Goal: Task Accomplishment & Management: Use online tool/utility

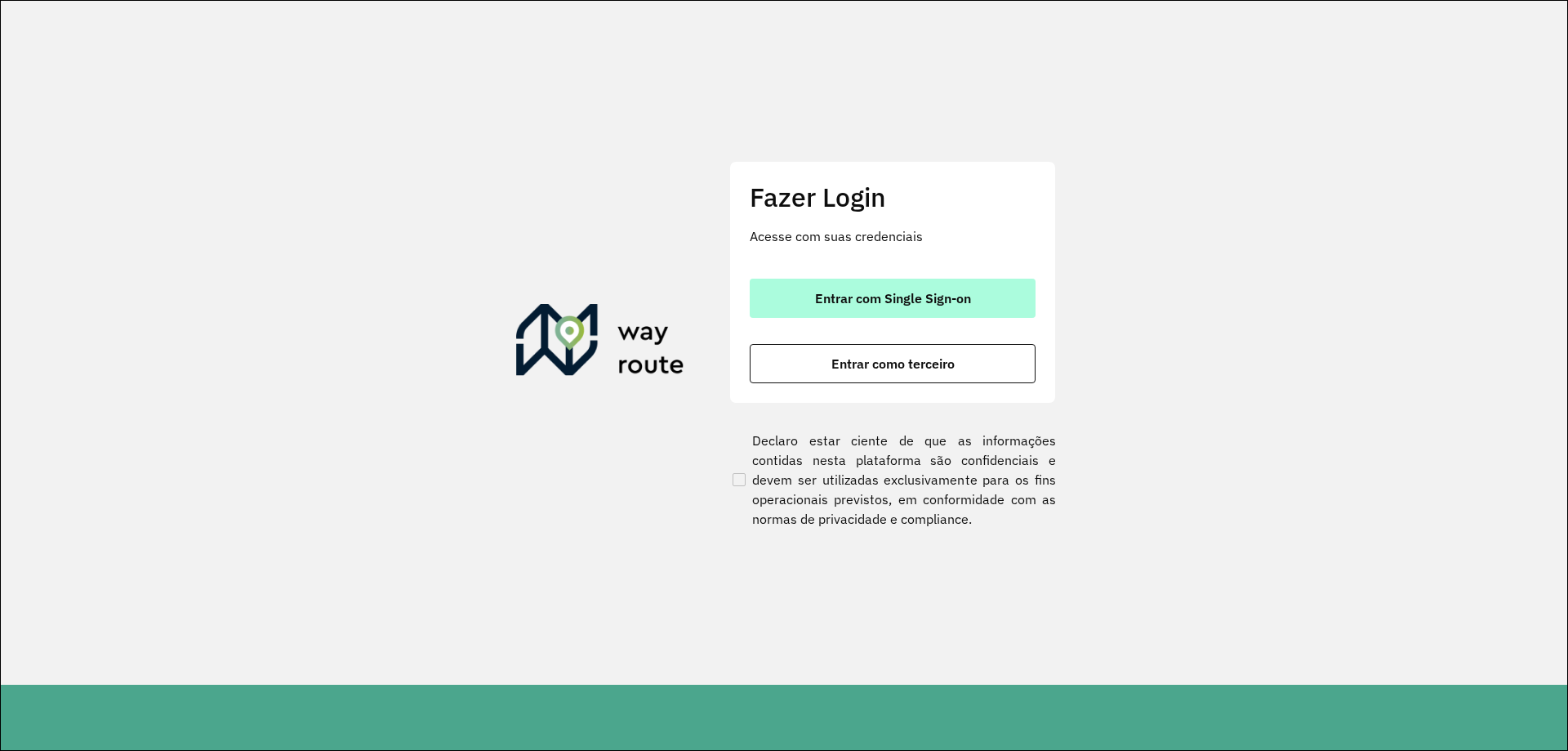
click at [895, 300] on span "Entrar com Single Sign-on" at bounding box center [893, 298] width 156 height 13
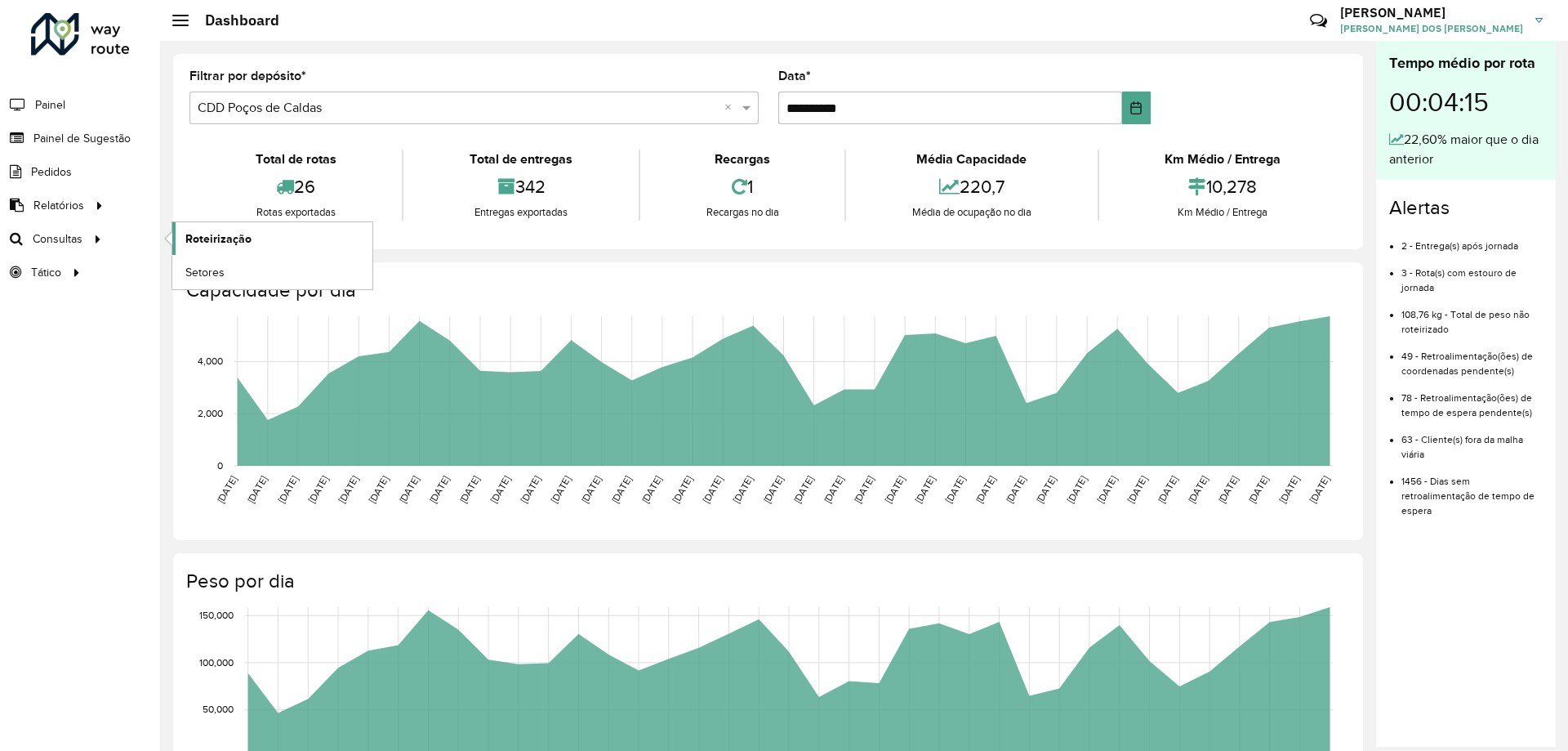
click at [269, 245] on link "Roteirização" at bounding box center [272, 238] width 200 height 33
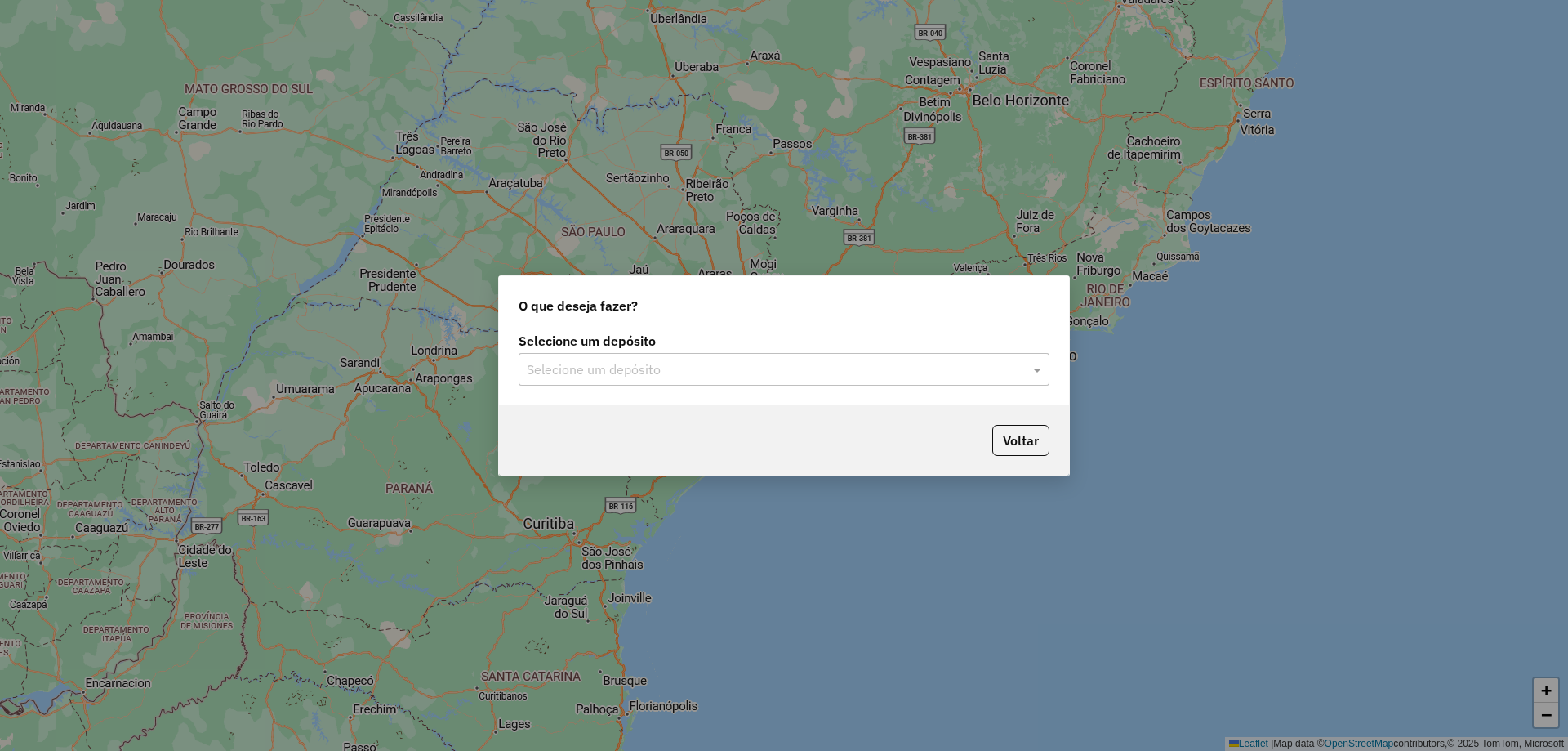
click at [760, 379] on div "Selecione um depósito" at bounding box center [784, 369] width 531 height 33
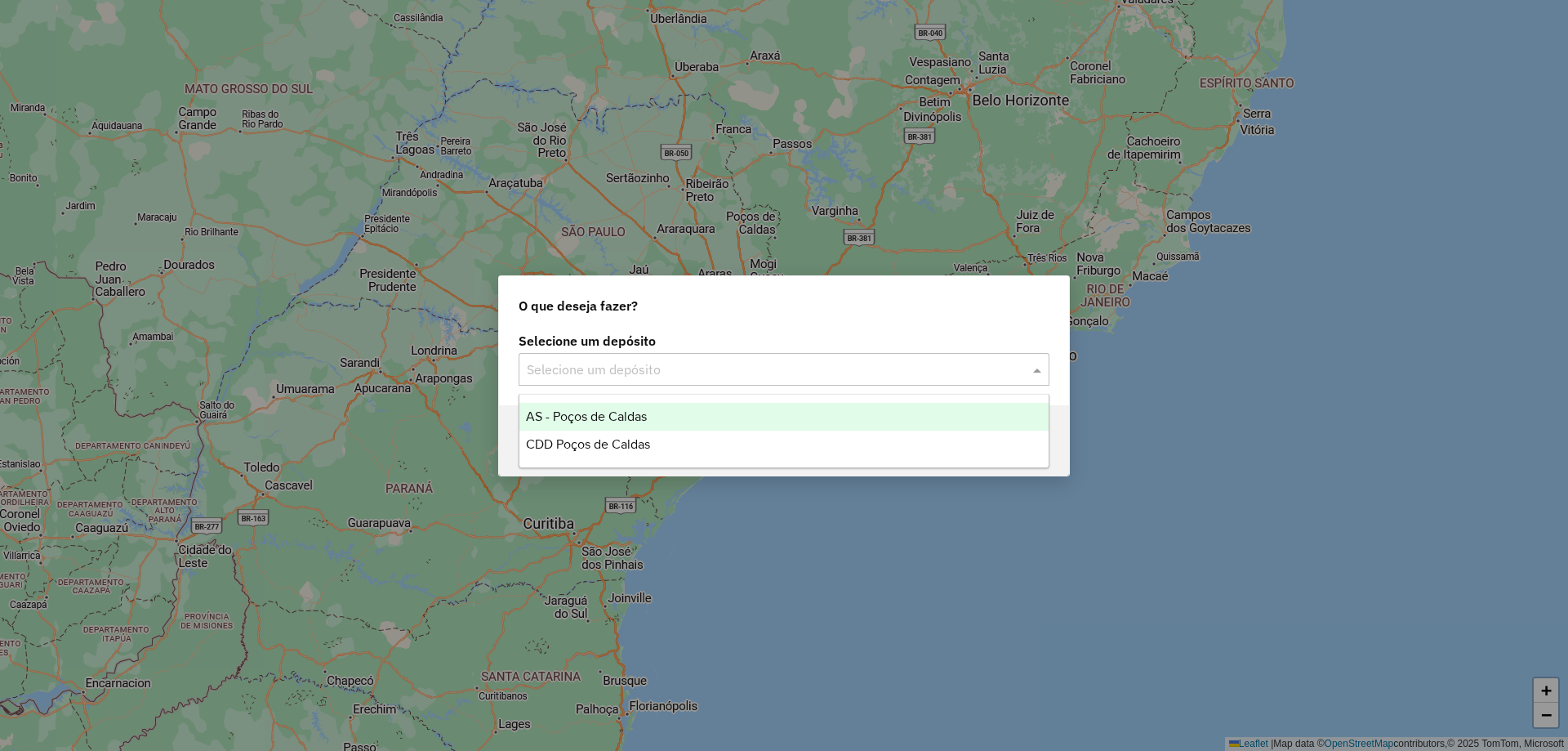
click at [673, 446] on div "CDD Poços de Caldas" at bounding box center [784, 445] width 529 height 28
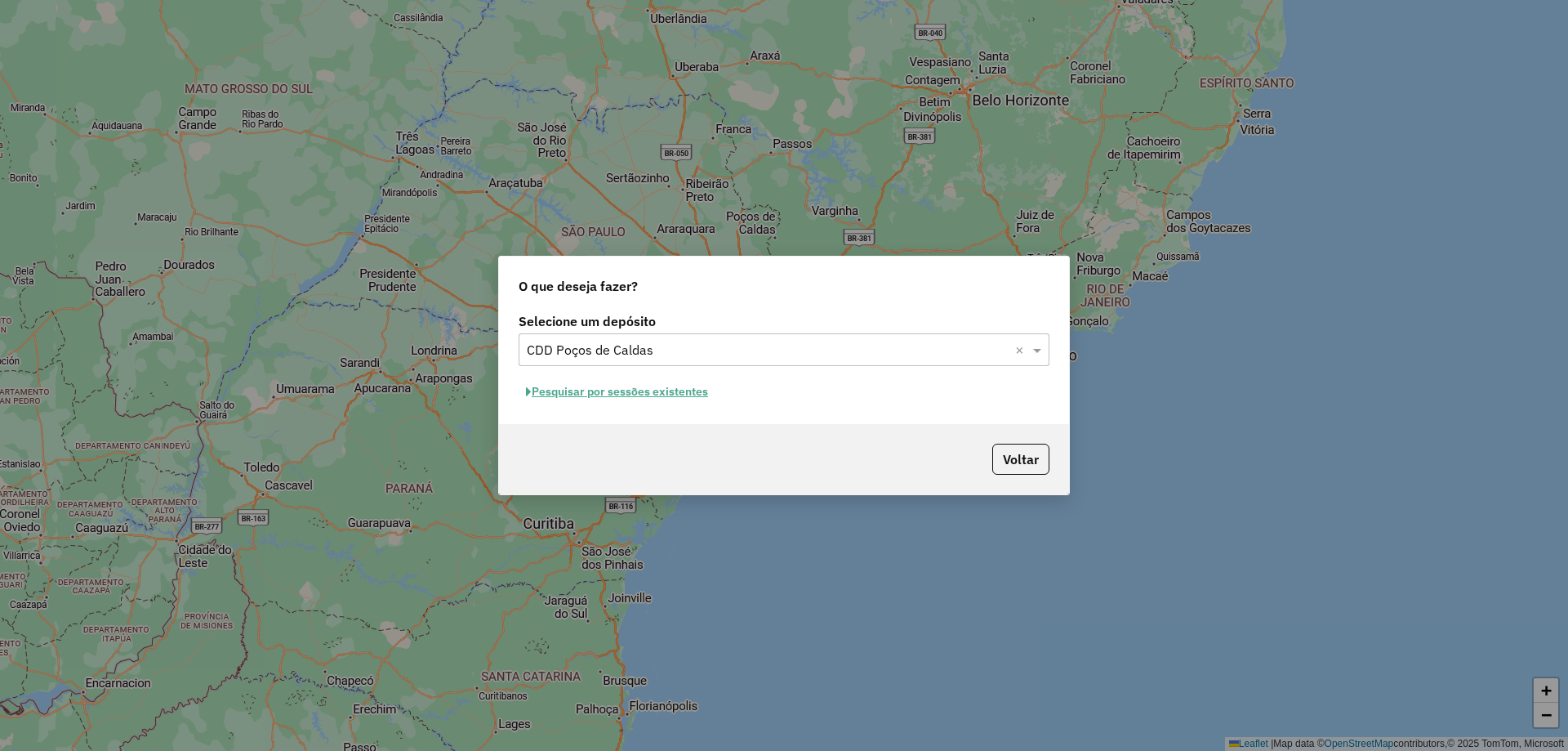
click at [656, 399] on button "Pesquisar por sessões existentes" at bounding box center [617, 392] width 197 height 25
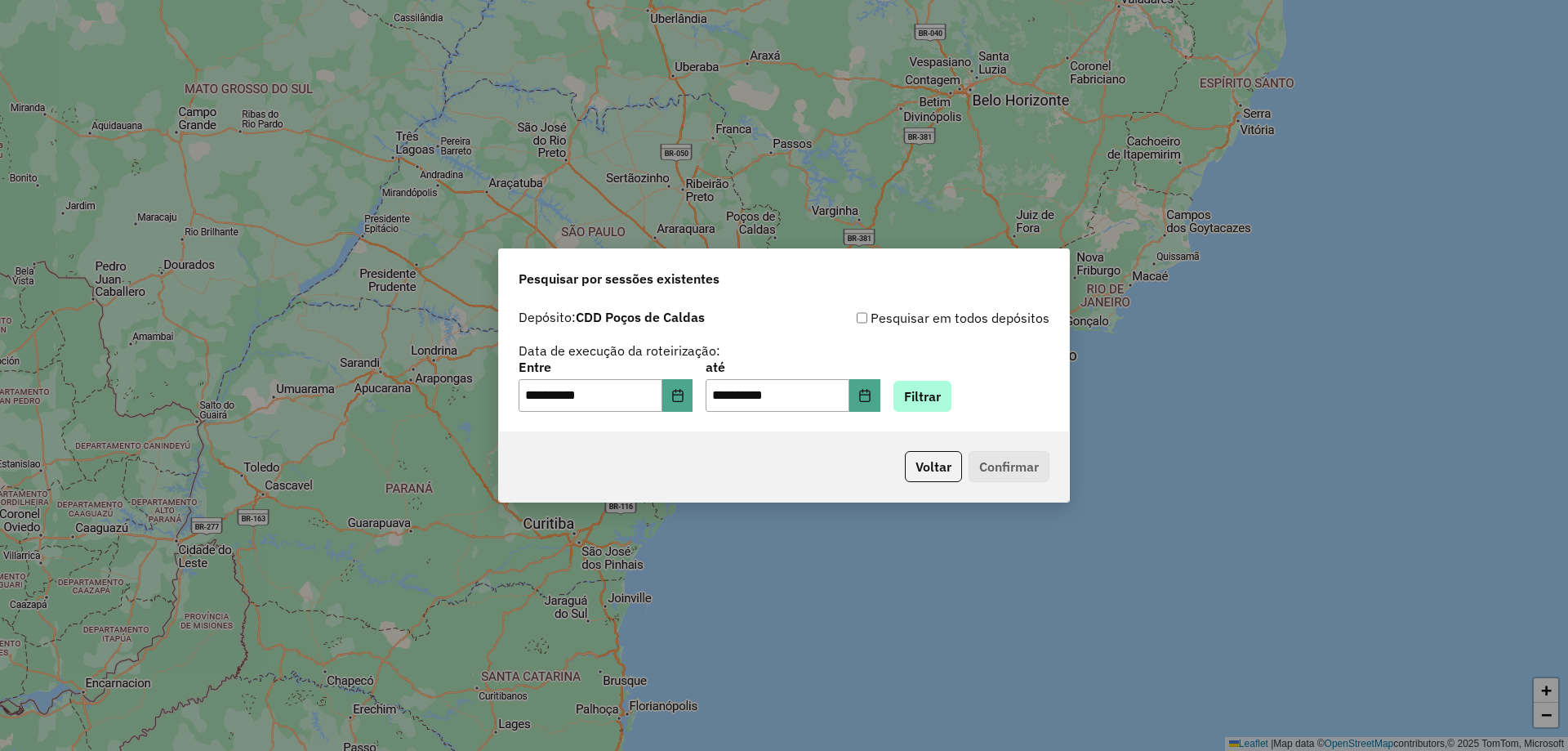
click at [952, 412] on div "**********" at bounding box center [784, 366] width 570 height 130
click at [948, 410] on button "Filtrar" at bounding box center [923, 396] width 58 height 31
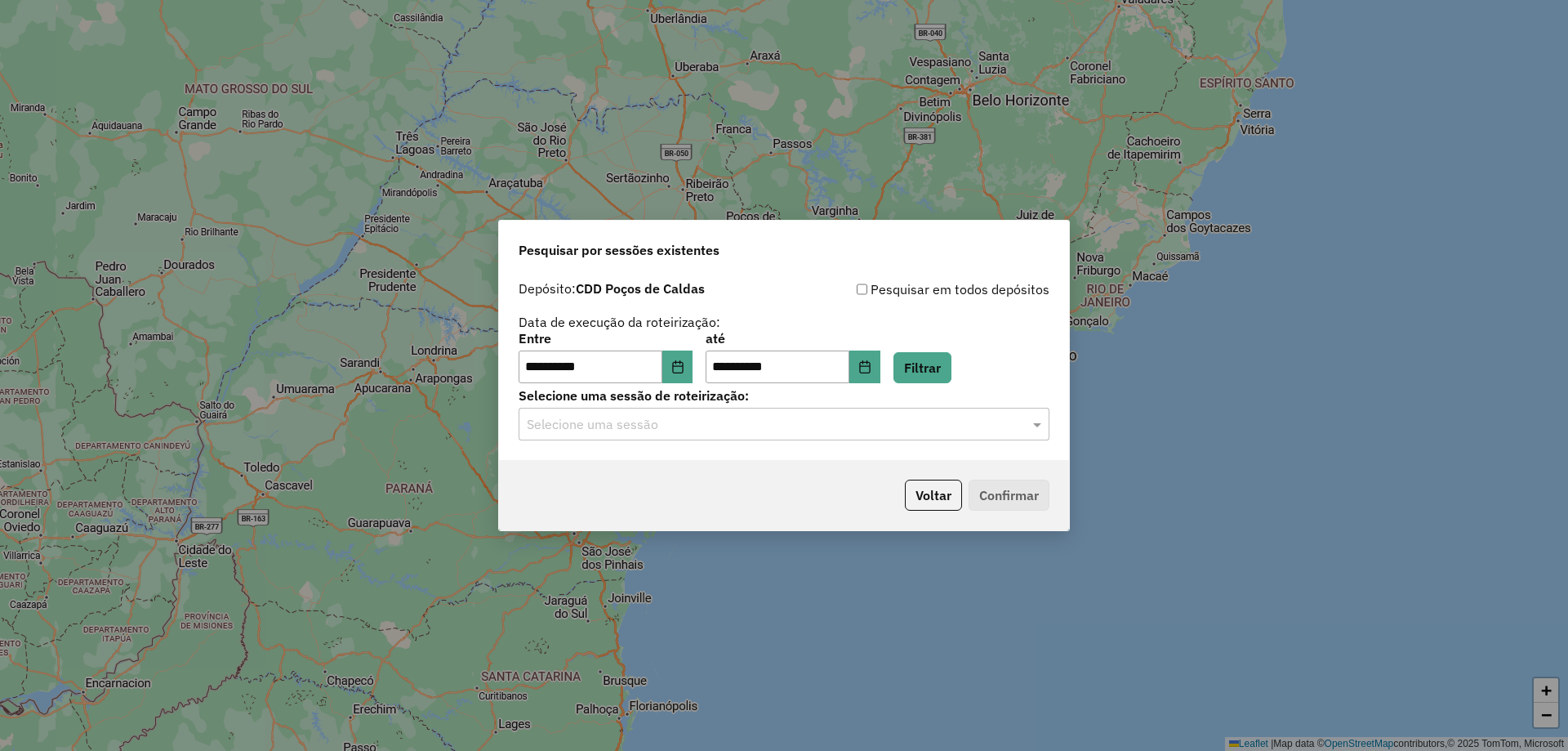
click at [1026, 494] on p-footer "Voltar Confirmar" at bounding box center [974, 495] width 151 height 31
click at [964, 434] on input "text" at bounding box center [767, 424] width 482 height 20
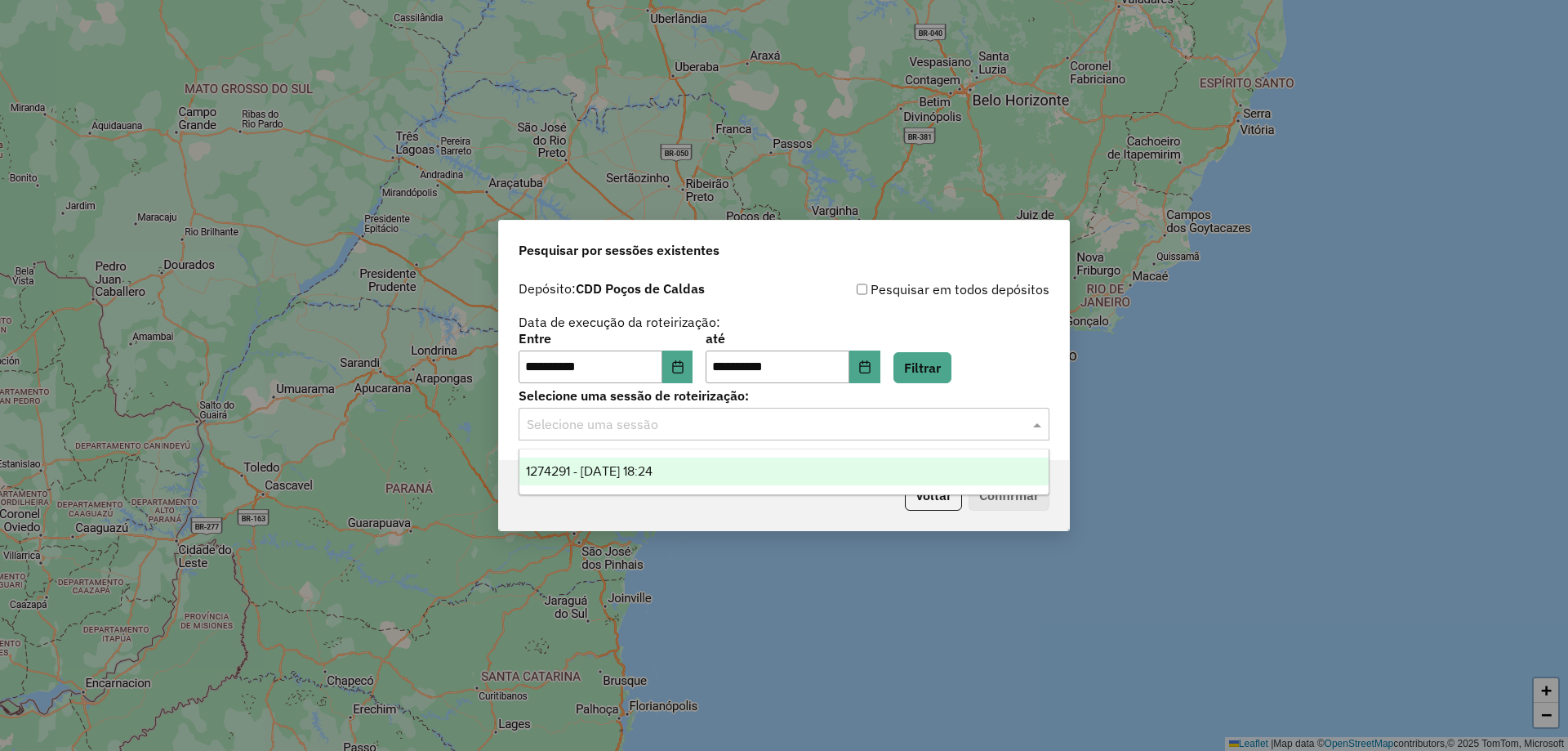
click at [849, 449] on ng-dropdown-panel "1274291 - 12/09/2025 18:24" at bounding box center [784, 472] width 531 height 47
click at [848, 460] on div "1274291 - 12/09/2025 18:24" at bounding box center [784, 471] width 529 height 28
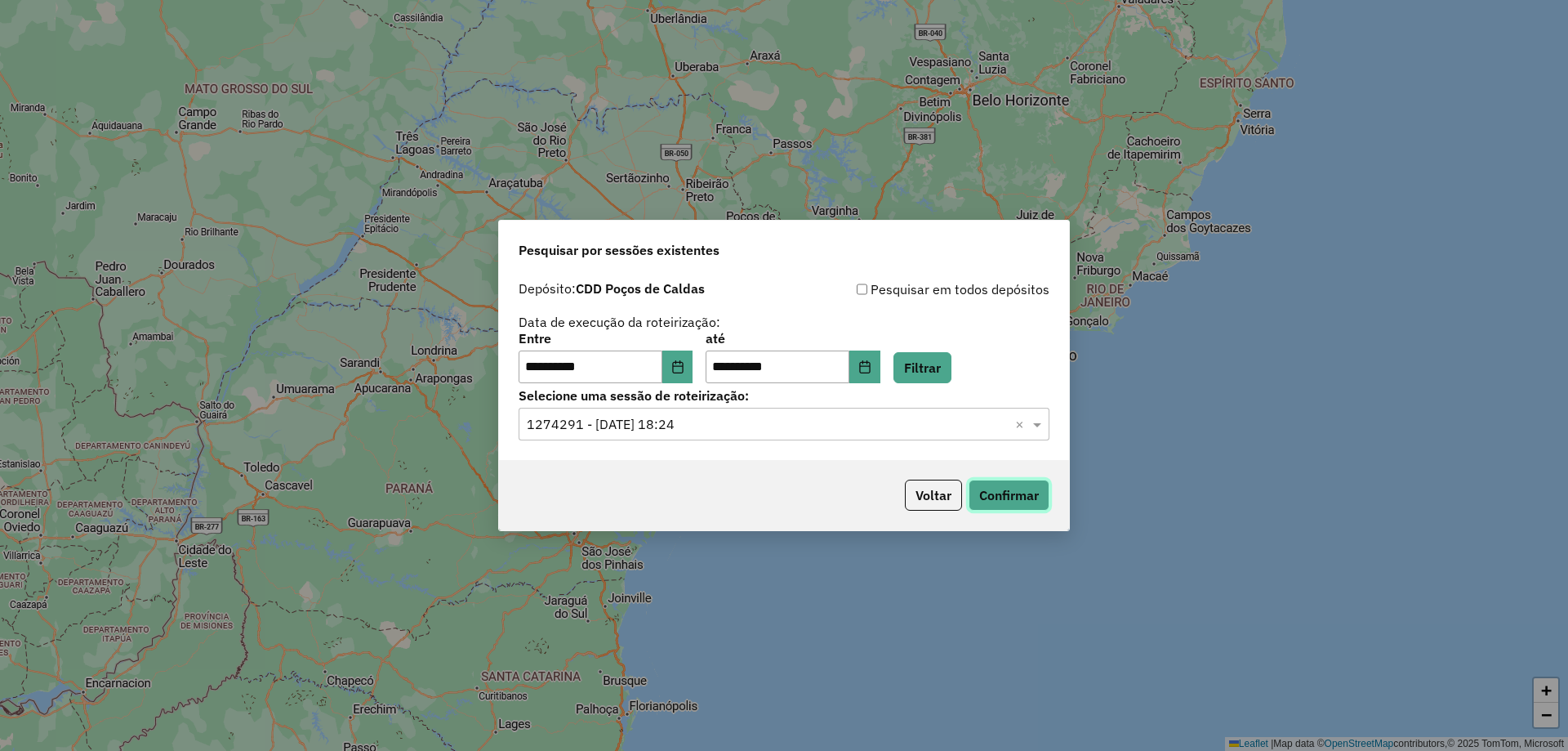
click at [1015, 485] on button "Confirmar" at bounding box center [1008, 495] width 81 height 31
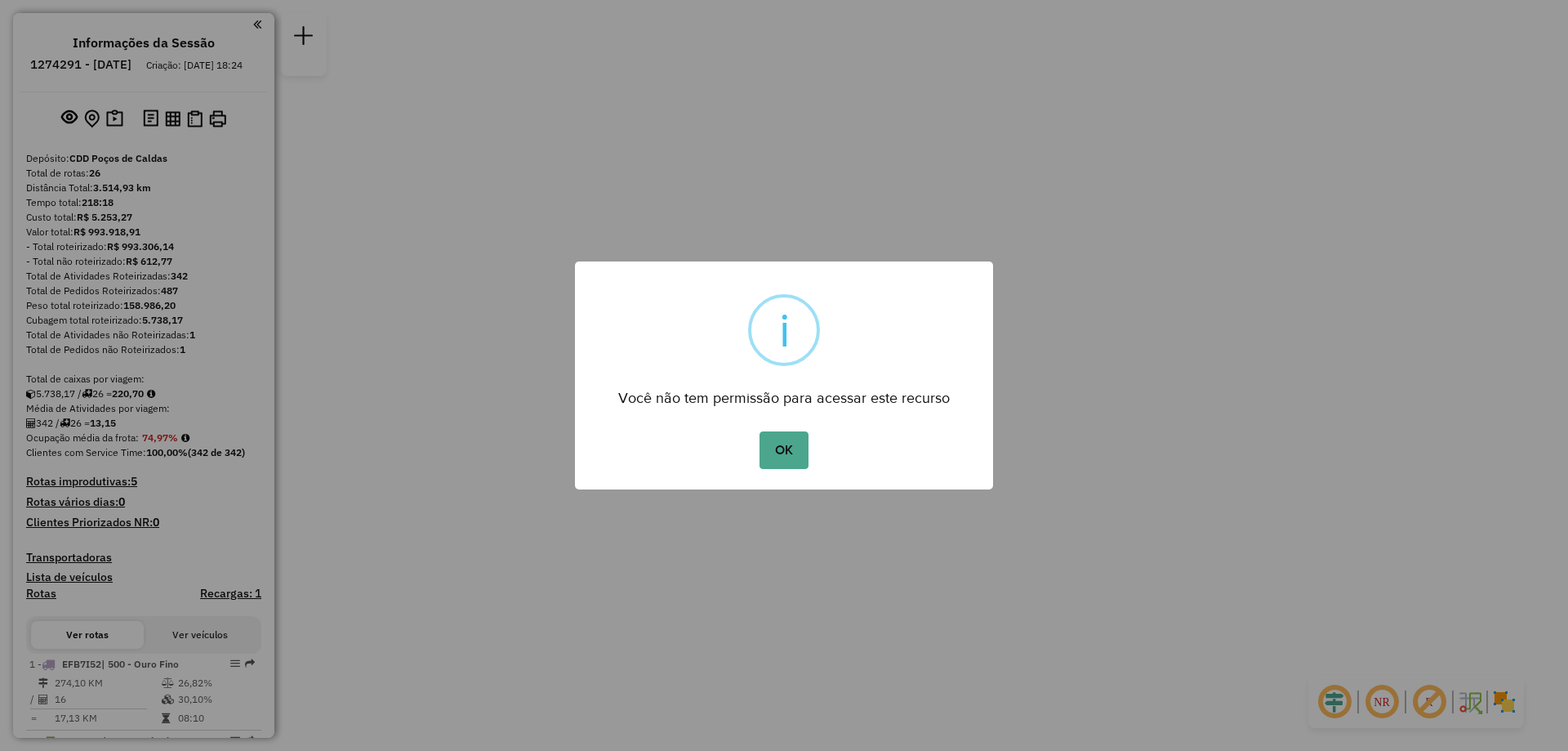
click at [767, 427] on div "× i Você não tem permissão para acessar este recurso OK No Cancel" at bounding box center [784, 375] width 418 height 228
click at [790, 442] on button "OK" at bounding box center [784, 451] width 48 height 37
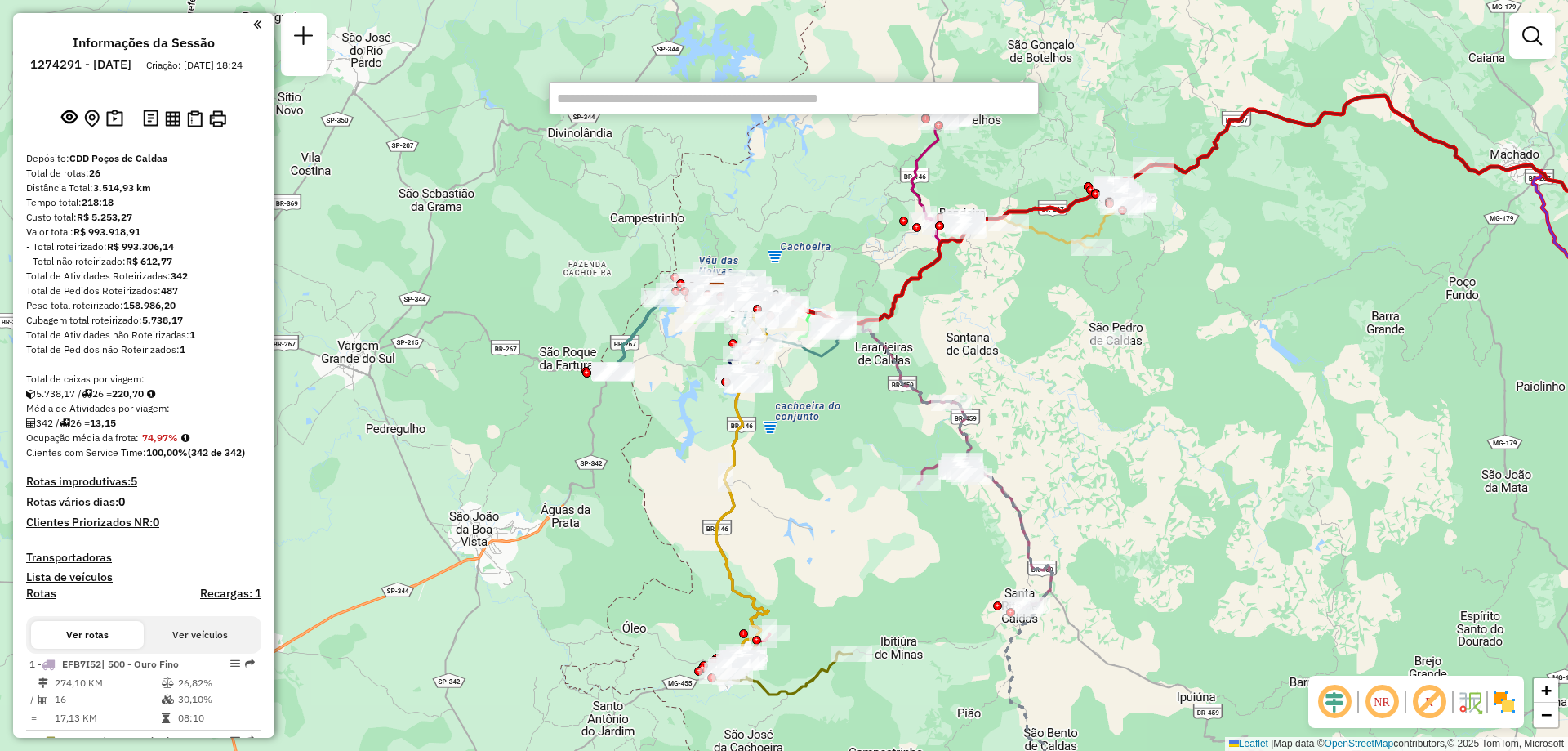
paste input "****"
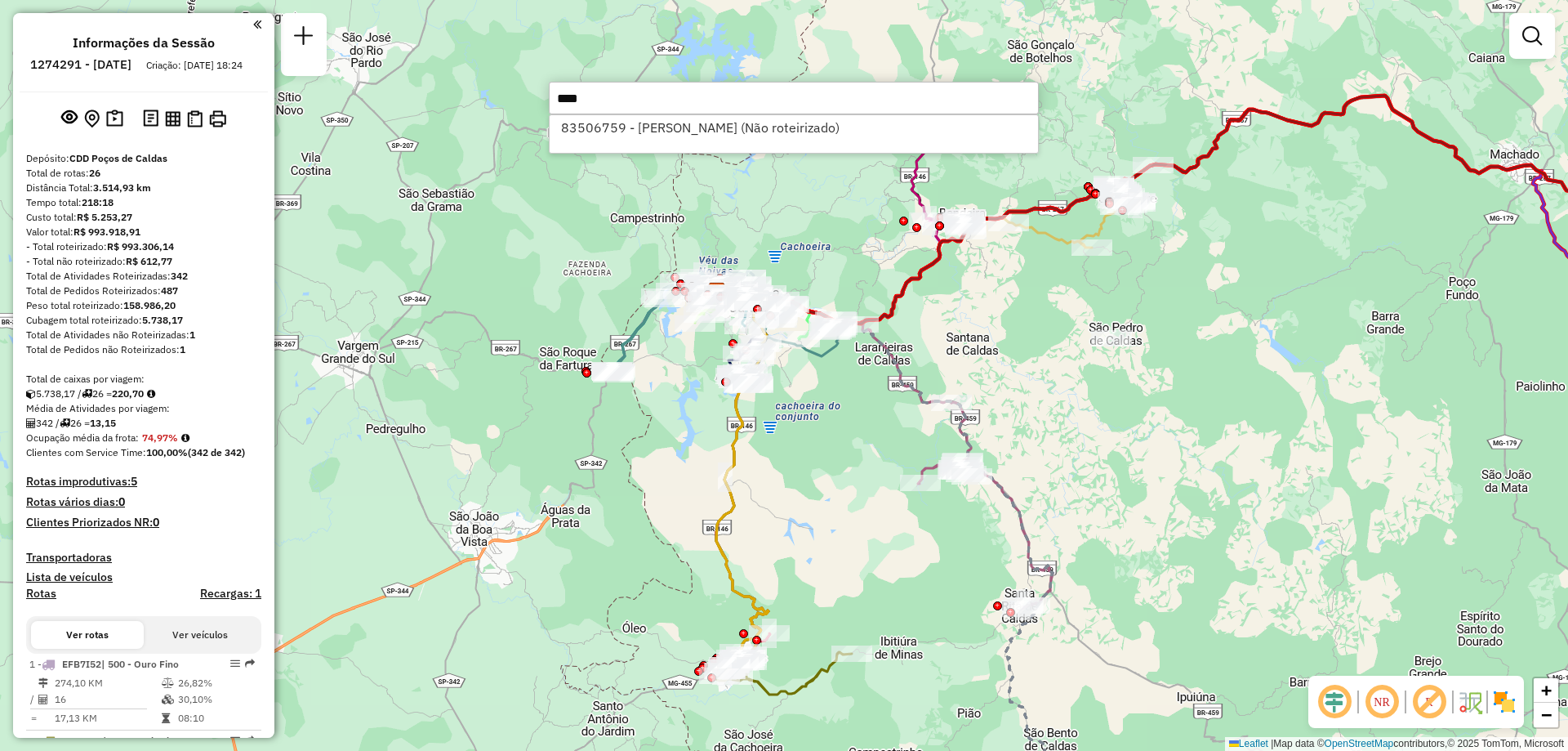
type input "****"
click at [787, 143] on div "83506759 - ALEX HENRIQUE TEIXEIRA (Não roteirizado)" at bounding box center [794, 134] width 490 height 39
click at [787, 132] on li "83506759 - ALEX HENRIQUE TEIXEIRA (Não roteirizado)" at bounding box center [794, 127] width 488 height 25
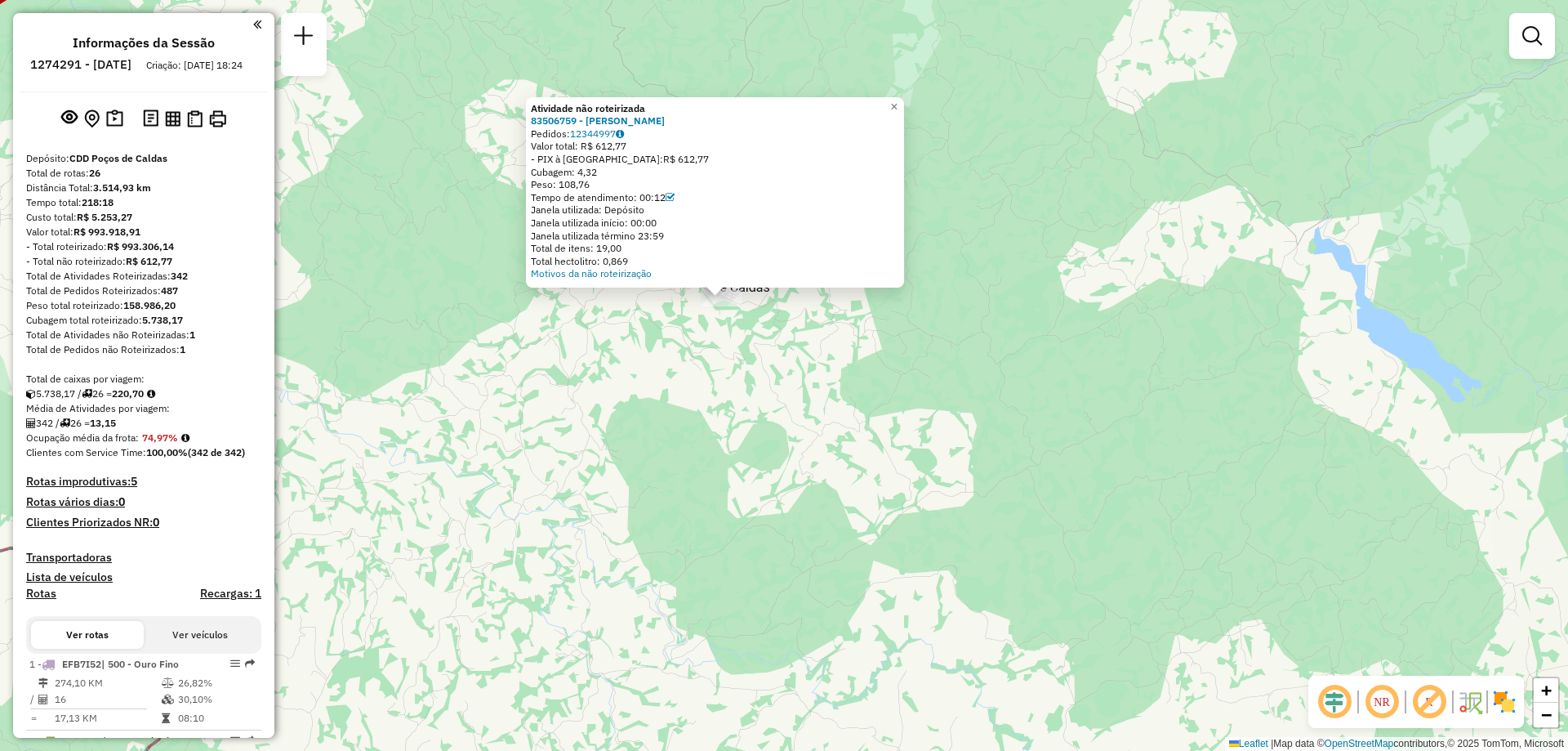
drag, startPoint x: 737, startPoint y: 352, endPoint x: 804, endPoint y: 423, distance: 97.6
click at [804, 423] on div "Atividade não roteirizada 83506759 - ALEX HENRIQUE TEIXEIRA Pedidos: 12344997 V…" at bounding box center [784, 375] width 1568 height 751
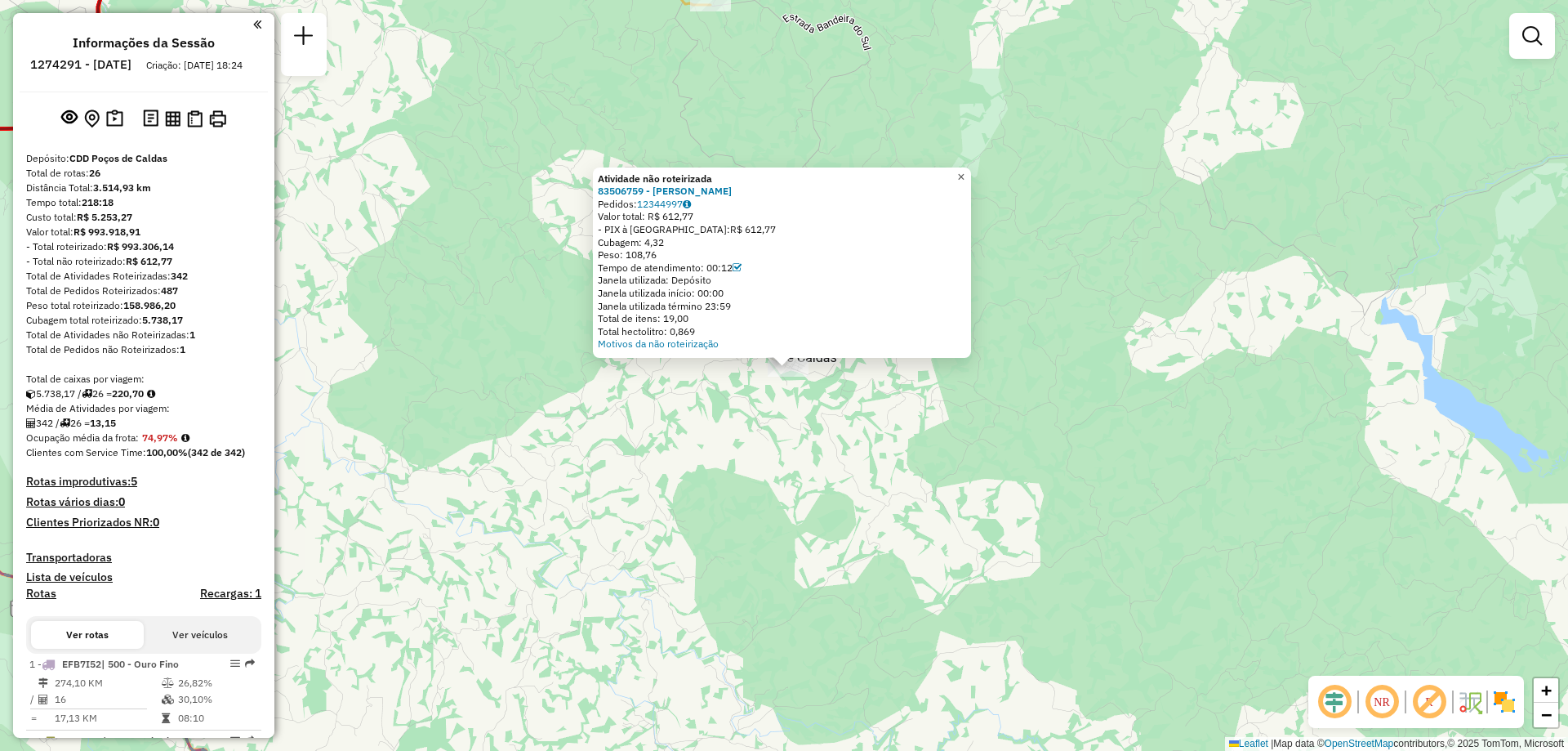
click at [971, 177] on link "×" at bounding box center [961, 177] width 20 height 20
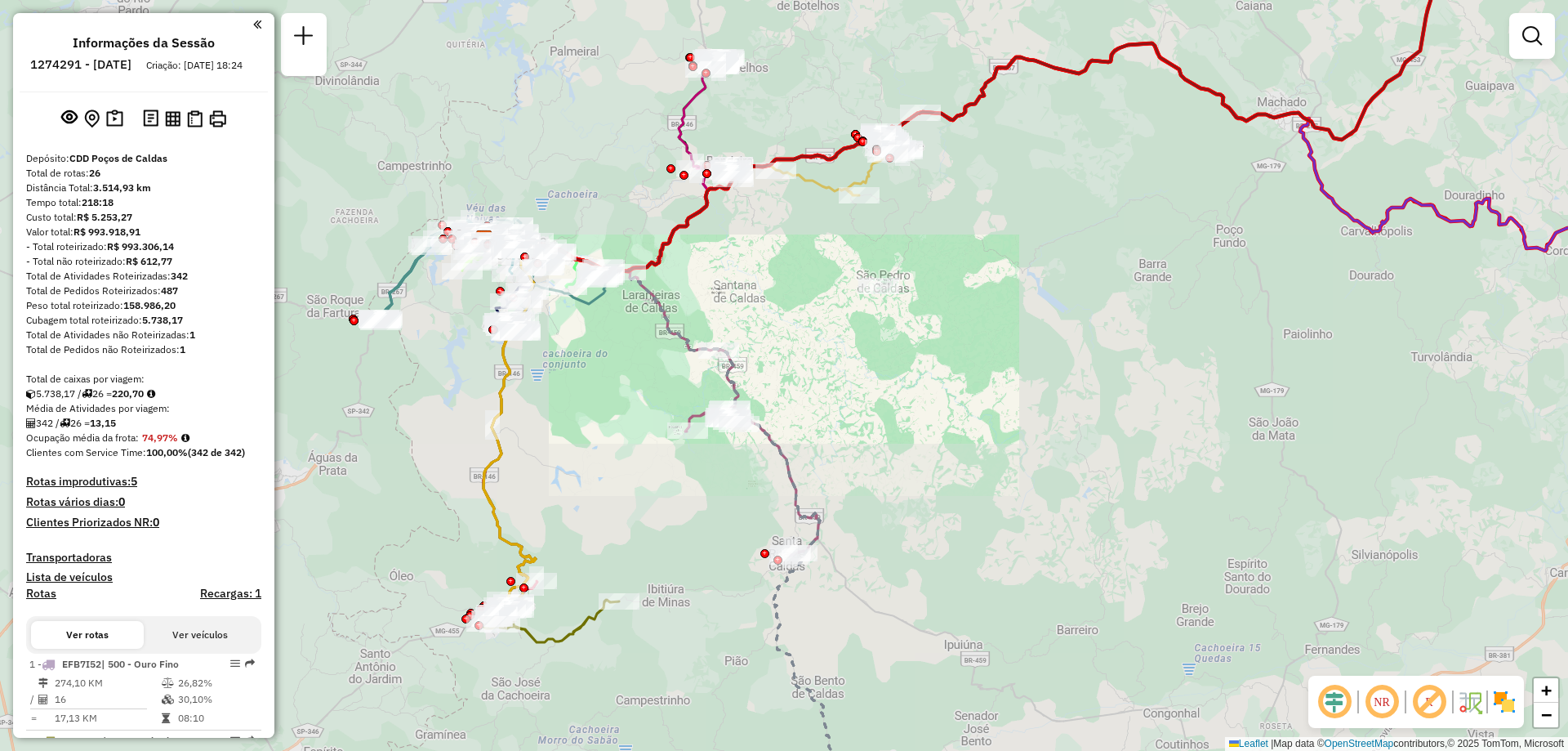
drag, startPoint x: 845, startPoint y: 418, endPoint x: 897, endPoint y: 377, distance: 66.2
click at [897, 377] on div "Janela de atendimento Grade de atendimento Capacidade Transportadoras Veículos …" at bounding box center [784, 375] width 1568 height 751
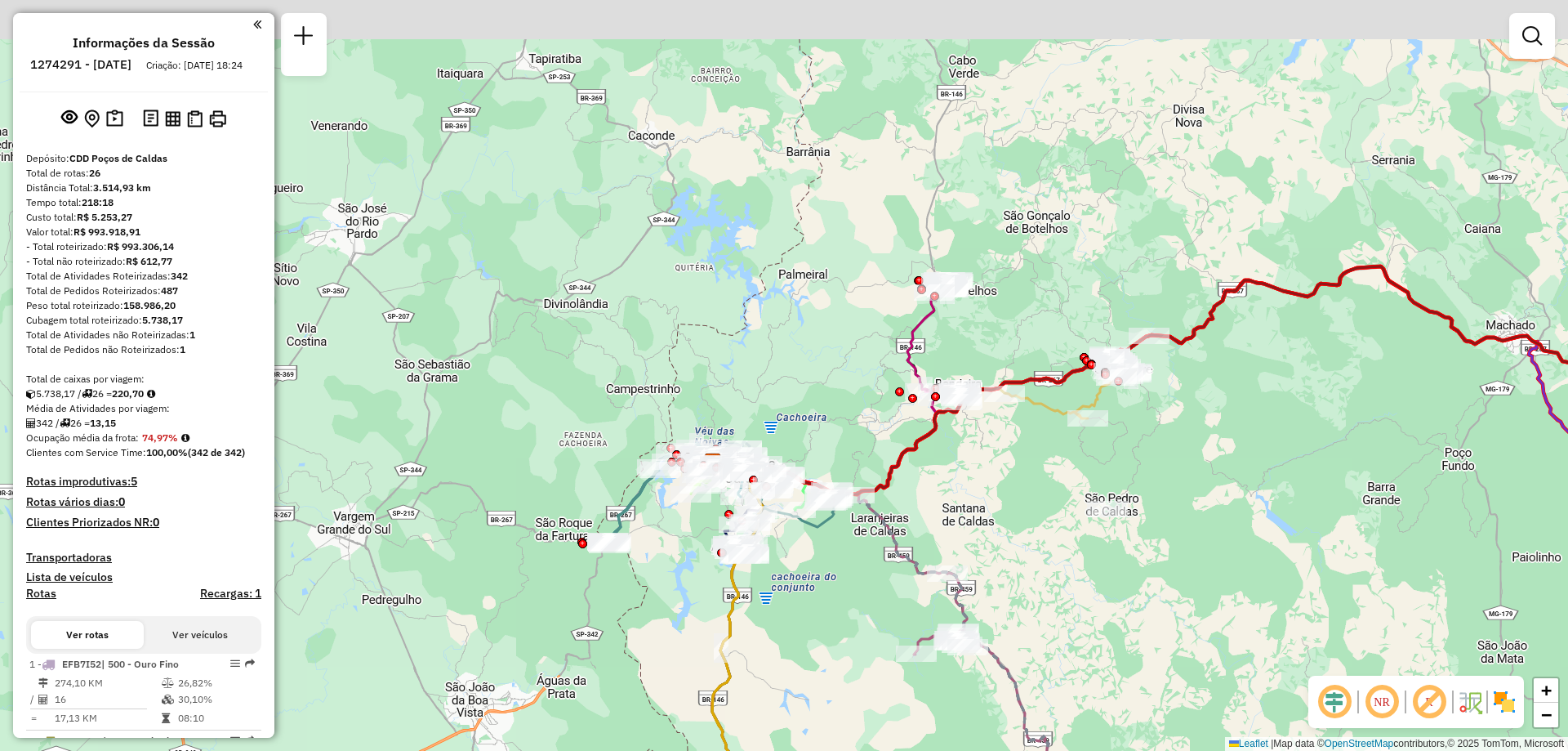
drag, startPoint x: 761, startPoint y: 233, endPoint x: 935, endPoint y: 497, distance: 316.2
click at [935, 497] on div "Janela de atendimento Grade de atendimento Capacidade Transportadoras Veículos …" at bounding box center [784, 375] width 1568 height 751
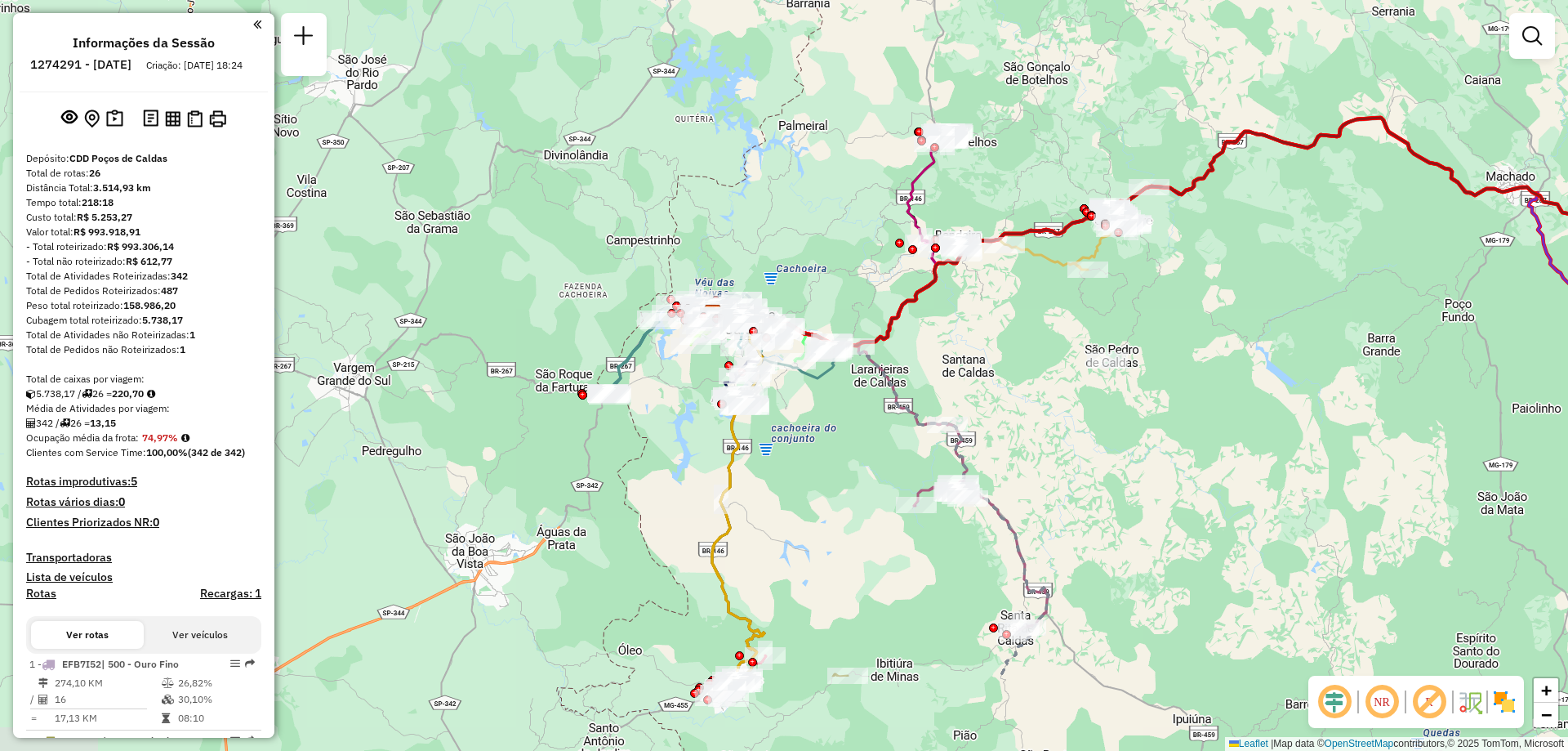
drag, startPoint x: 935, startPoint y: 497, endPoint x: 935, endPoint y: 346, distance: 151.0
click at [935, 346] on div "Janela de atendimento Grade de atendimento Capacidade Transportadoras Veículos …" at bounding box center [784, 375] width 1568 height 751
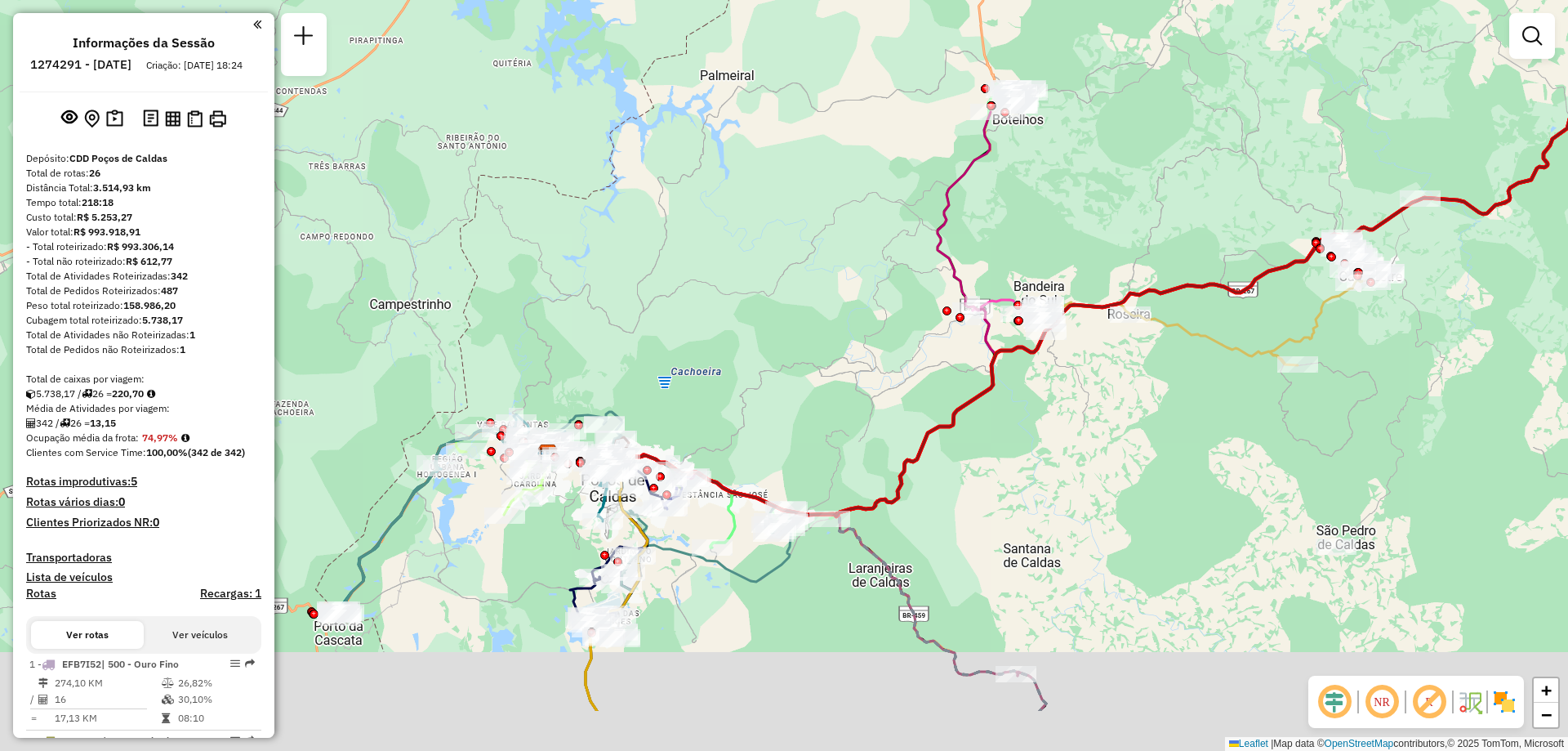
drag, startPoint x: 829, startPoint y: 230, endPoint x: 798, endPoint y: 190, distance: 50.6
click at [818, 113] on div "Janela de atendimento Grade de atendimento Capacidade Transportadoras Veículos …" at bounding box center [784, 375] width 1568 height 751
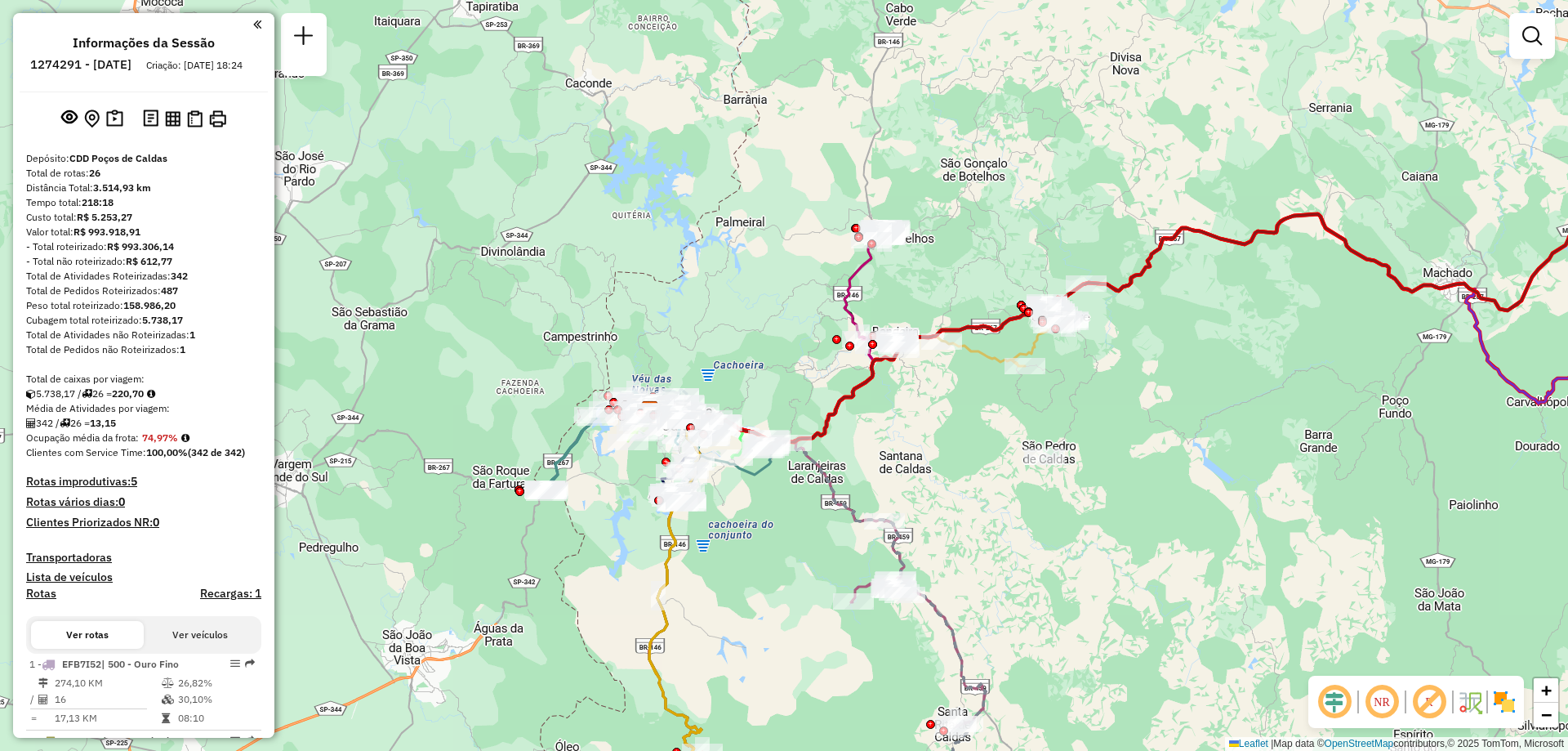
drag, startPoint x: 742, startPoint y: 375, endPoint x: 755, endPoint y: 313, distance: 63.3
click at [755, 313] on div "Janela de atendimento Grade de atendimento Capacidade Transportadoras Veículos …" at bounding box center [784, 375] width 1568 height 751
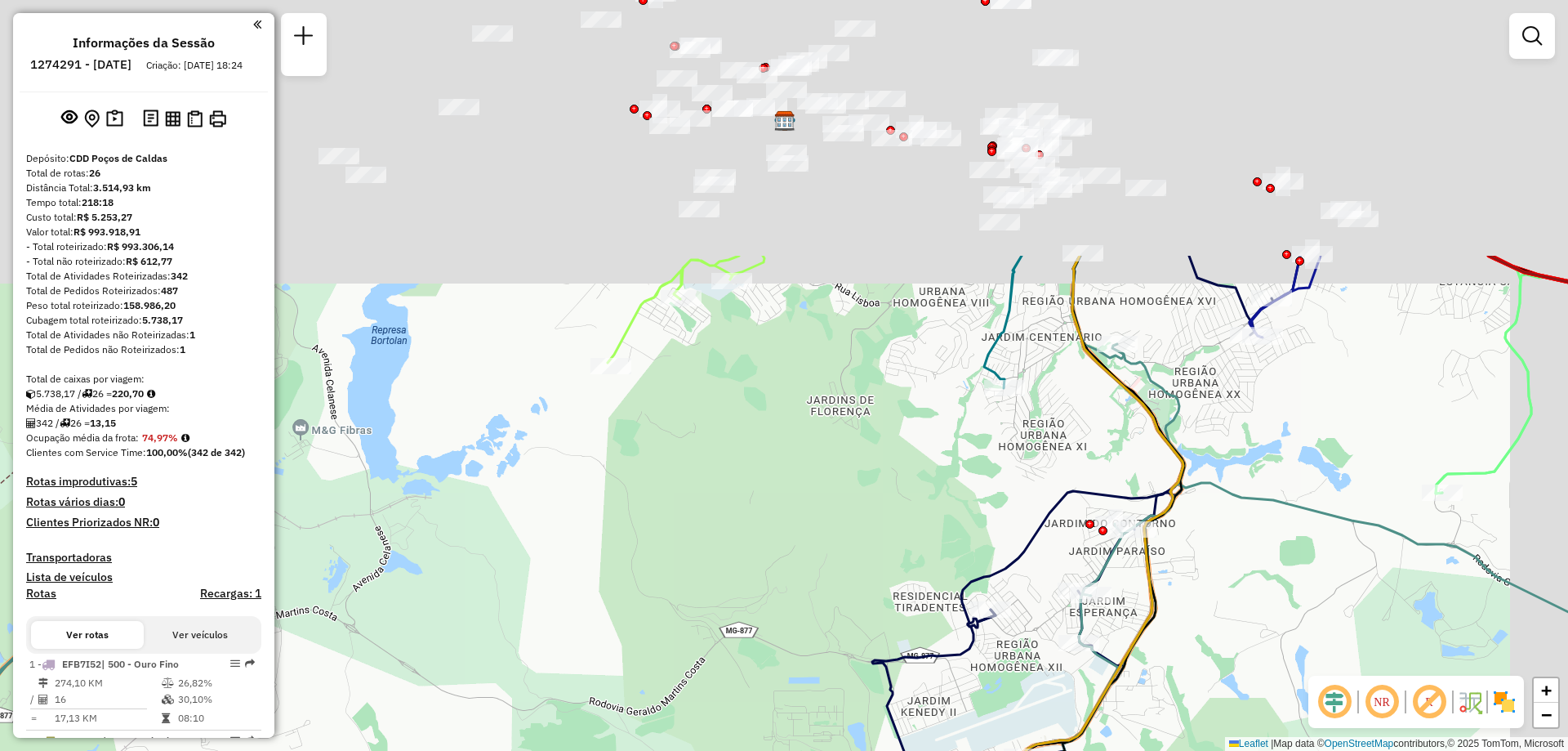
drag, startPoint x: 721, startPoint y: 242, endPoint x: 630, endPoint y: 535, distance: 306.8
click at [607, 574] on div "Janela de atendimento Grade de atendimento Capacidade Transportadoras Veículos …" at bounding box center [784, 375] width 1568 height 751
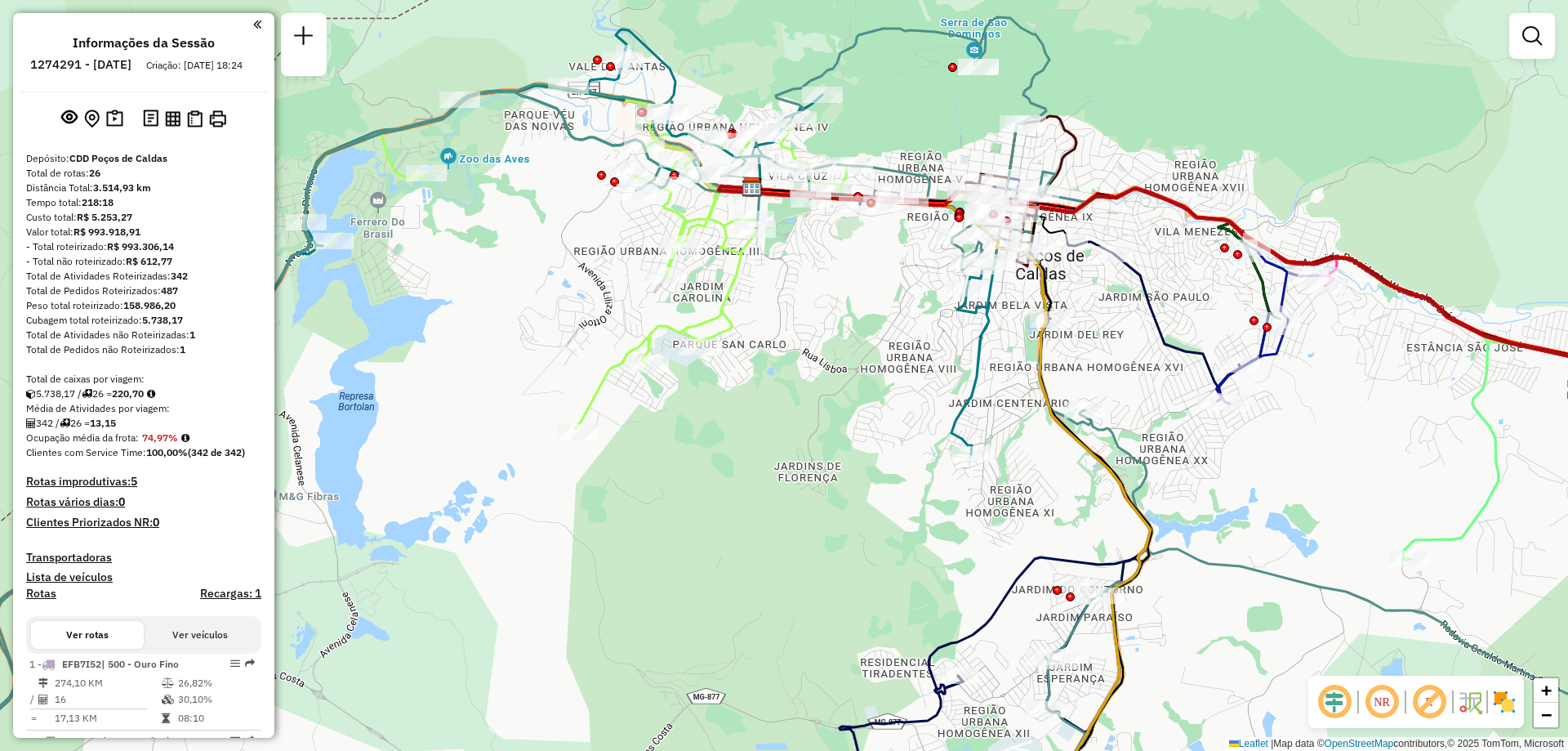
drag, startPoint x: 703, startPoint y: 393, endPoint x: 672, endPoint y: 457, distance: 71.1
click at [672, 457] on div "Janela de atendimento Grade de atendimento Capacidade Transportadoras Veículos …" at bounding box center [784, 375] width 1568 height 751
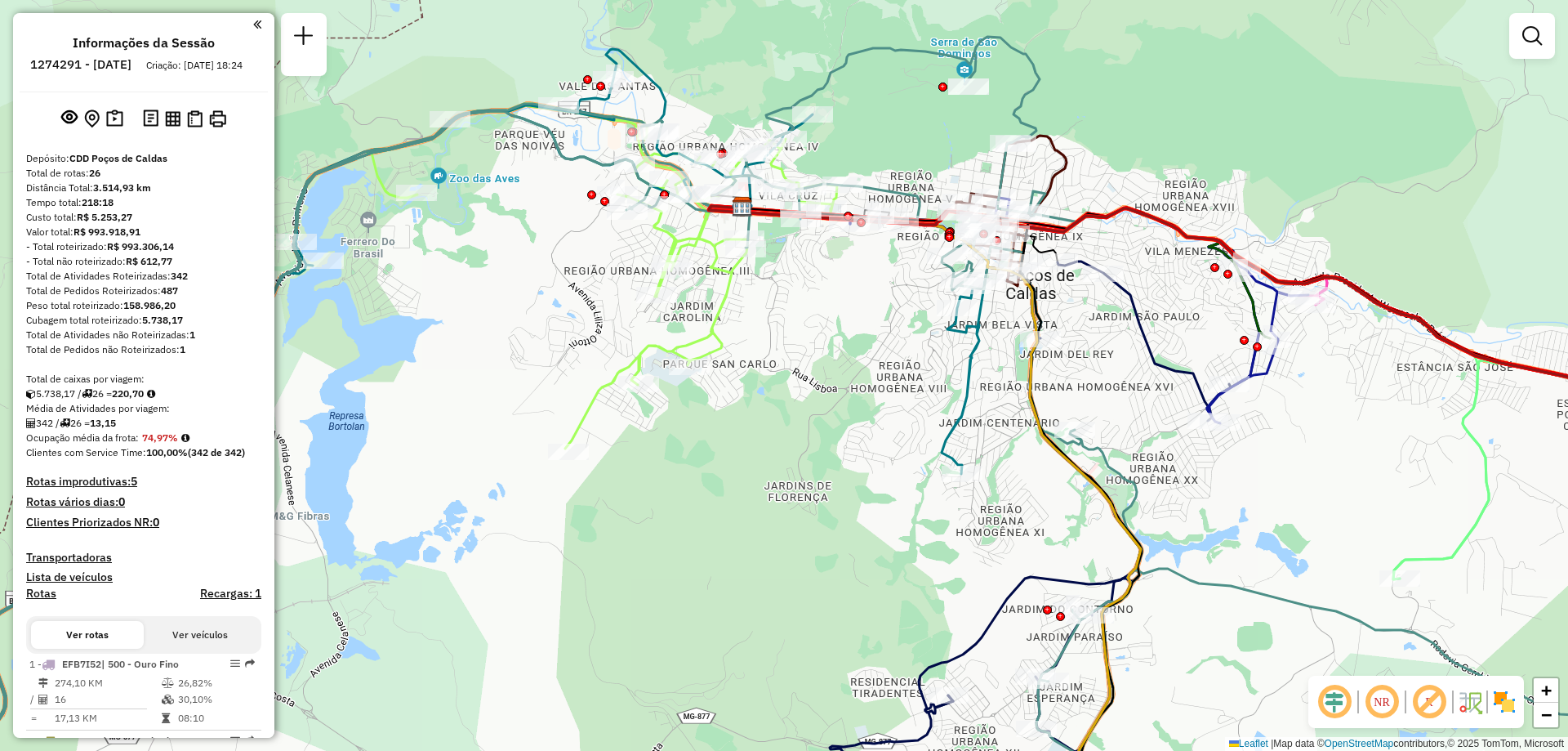
drag, startPoint x: 776, startPoint y: 412, endPoint x: 766, endPoint y: 432, distance: 22.4
click at [766, 432] on div "Janela de atendimento Grade de atendimento Capacidade Transportadoras Veículos …" at bounding box center [784, 375] width 1568 height 751
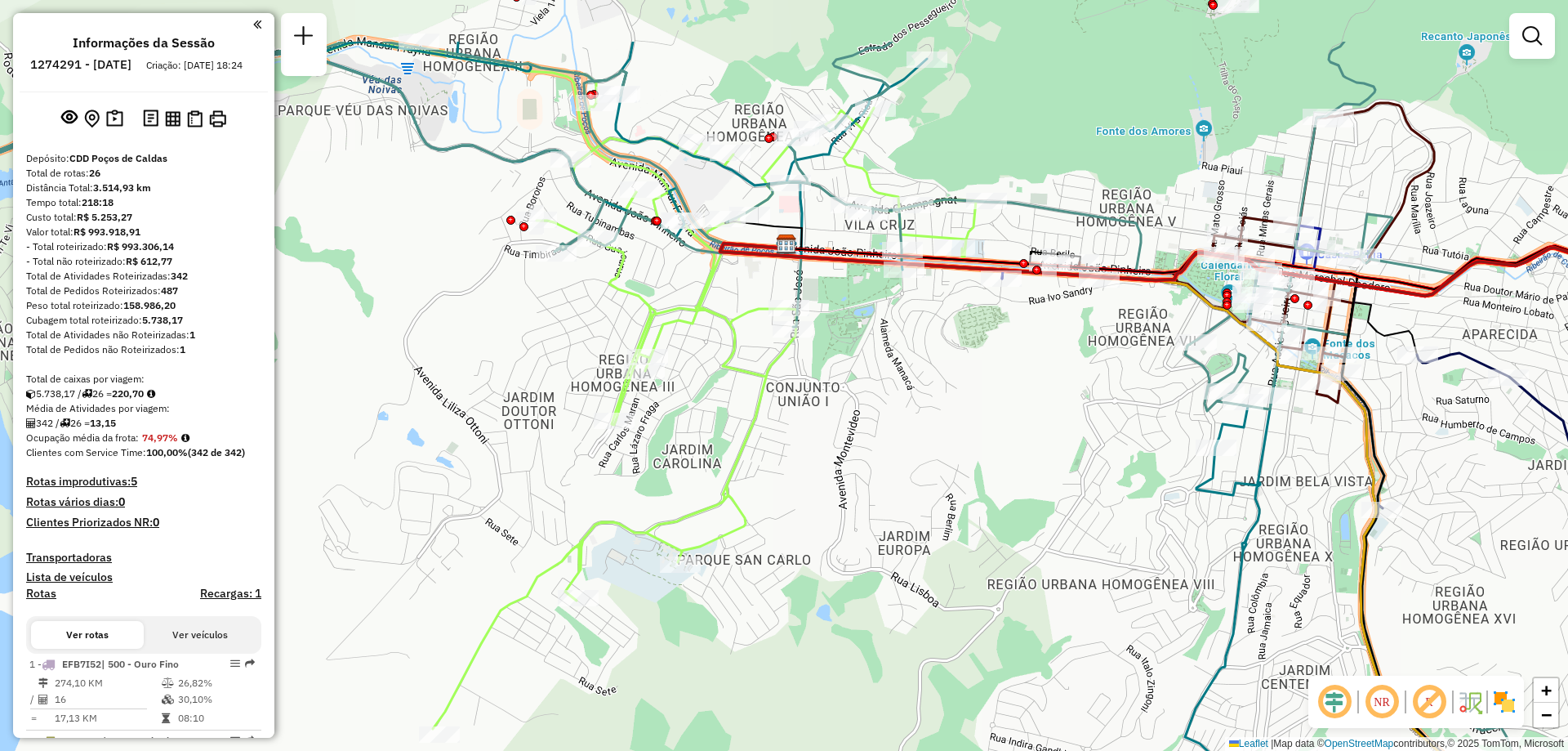
drag, startPoint x: 699, startPoint y: 221, endPoint x: 685, endPoint y: 327, distance: 106.9
click at [685, 327] on icon at bounding box center [505, 385] width 941 height 687
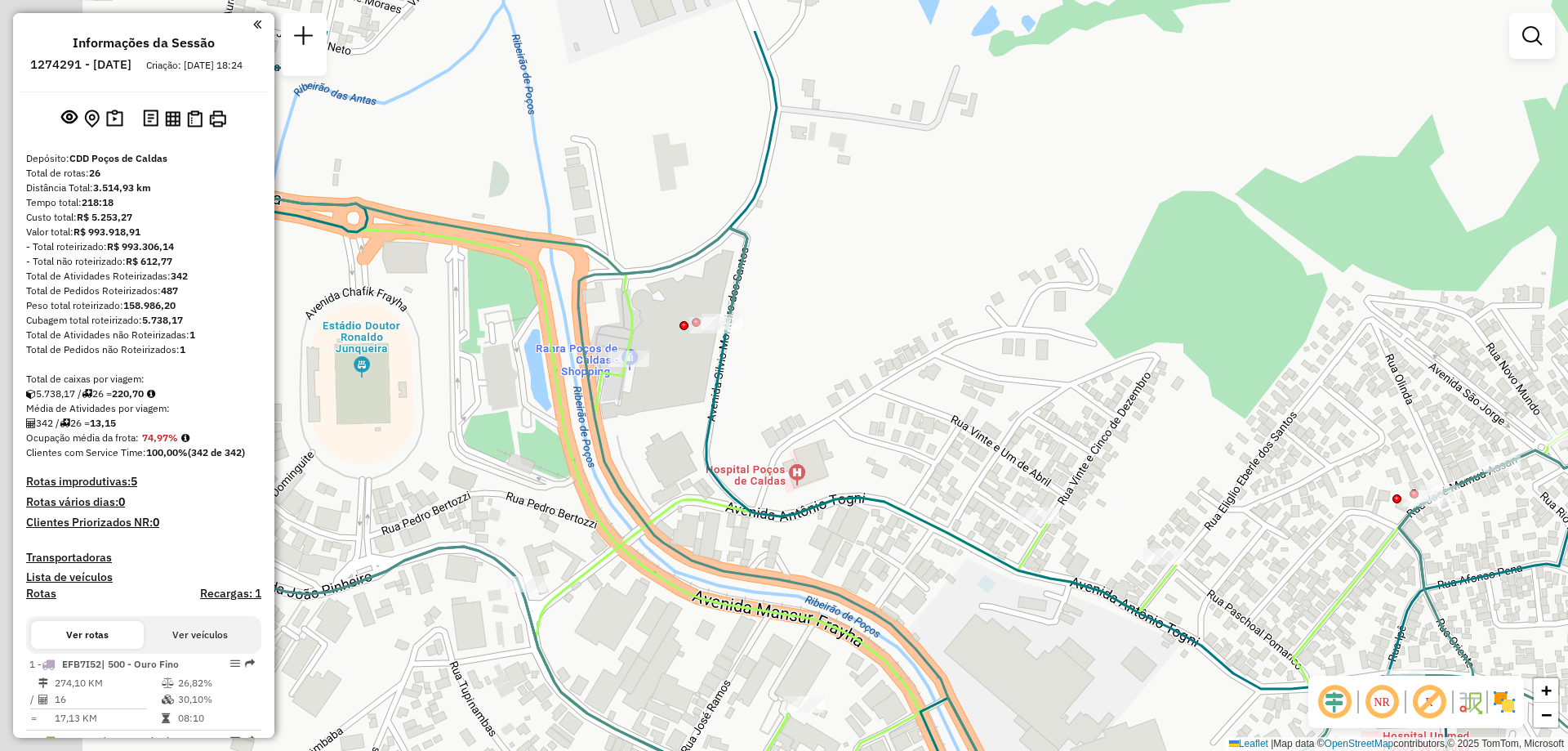
drag, startPoint x: 615, startPoint y: 286, endPoint x: 774, endPoint y: 382, distance: 185.7
click at [774, 382] on div "Janela de atendimento Grade de atendimento Capacidade Transportadoras Veículos …" at bounding box center [784, 375] width 1568 height 751
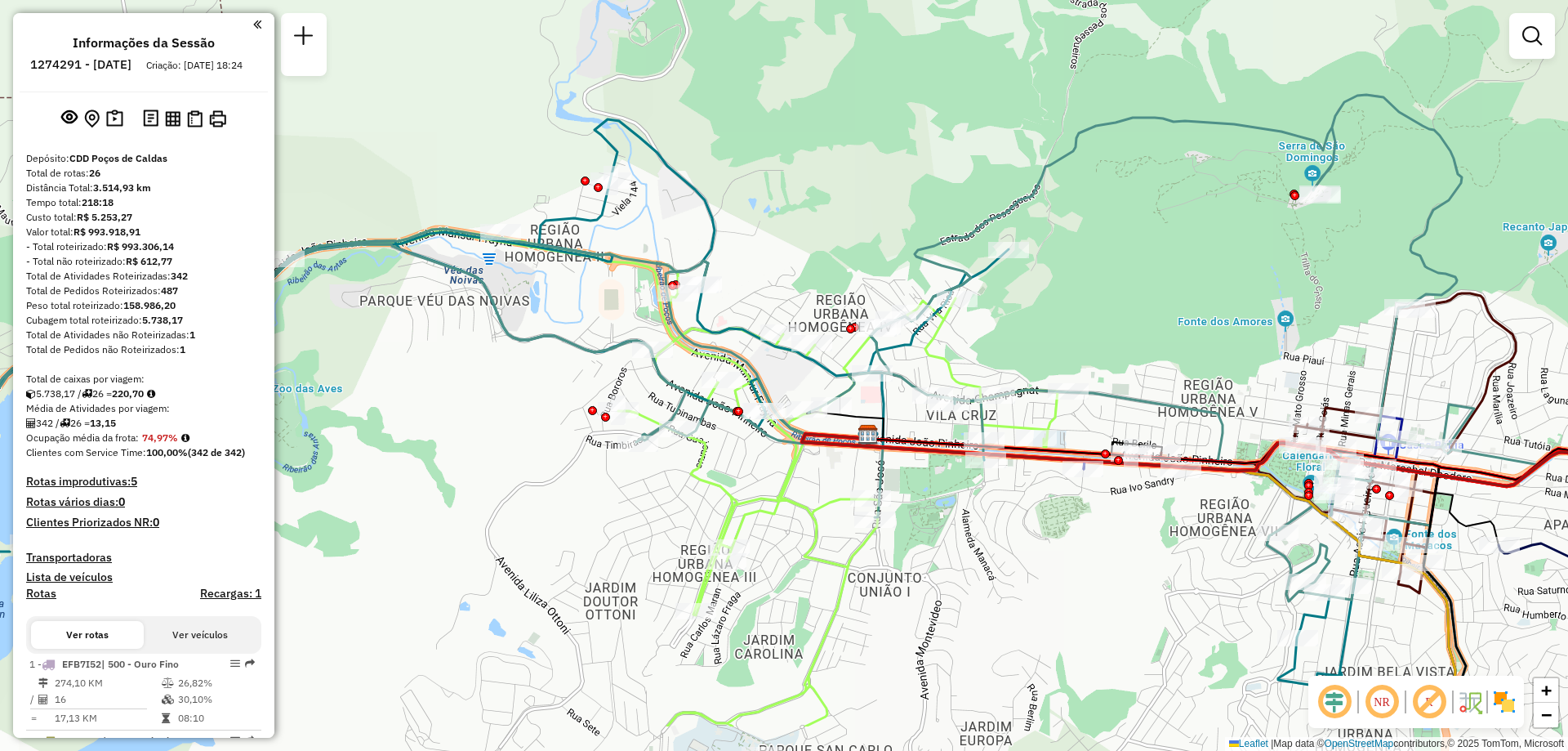
drag, startPoint x: 739, startPoint y: 518, endPoint x: 739, endPoint y: 418, distance: 100.0
click at [739, 416] on div at bounding box center [739, 412] width 9 height 9
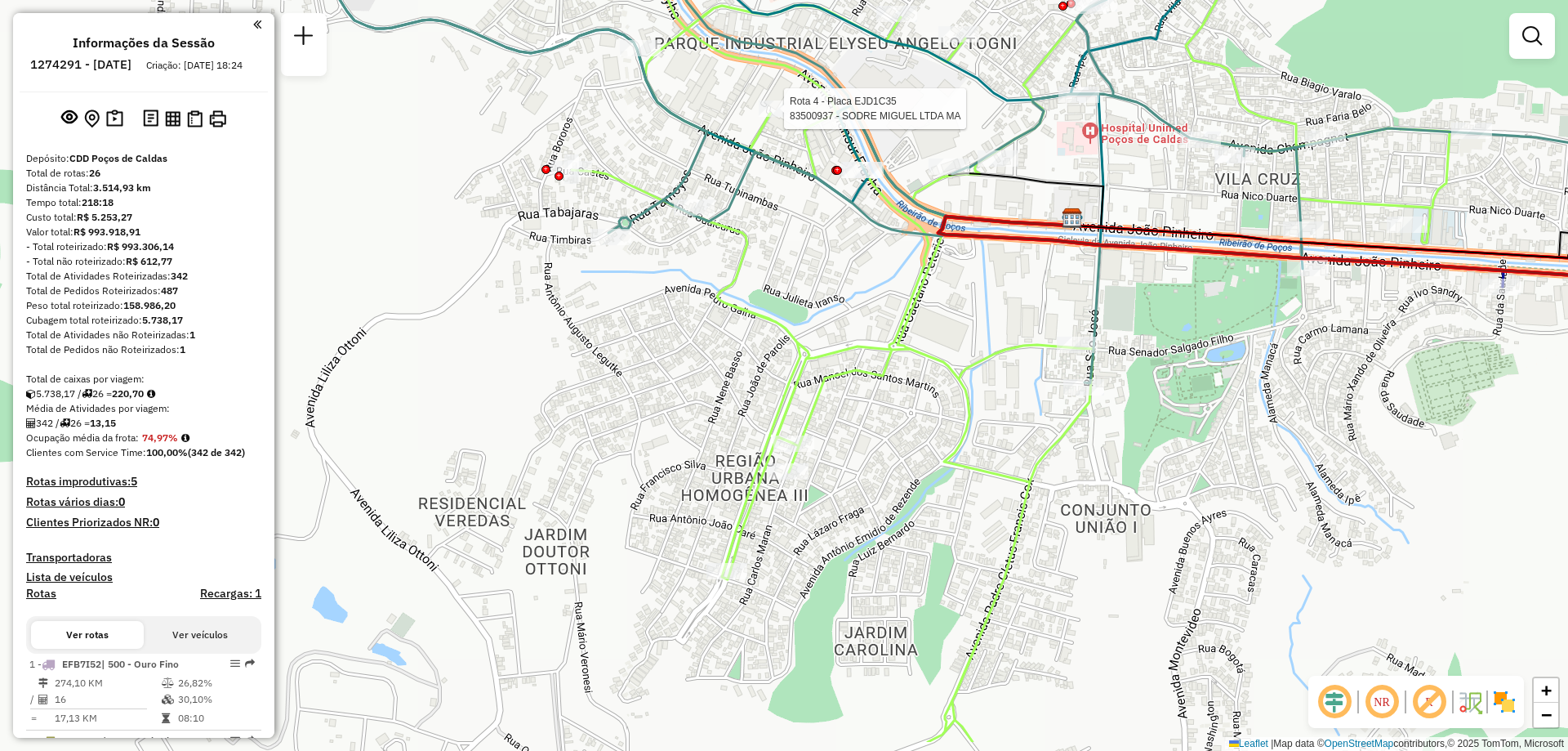
drag, startPoint x: 671, startPoint y: 535, endPoint x: 686, endPoint y: 485, distance: 52.2
click at [686, 485] on div "Rota 4 - Placa EJD1C35 83500937 - SODRE MIGUEL LTDA MA Janela de atendimento Gr…" at bounding box center [784, 375] width 1568 height 751
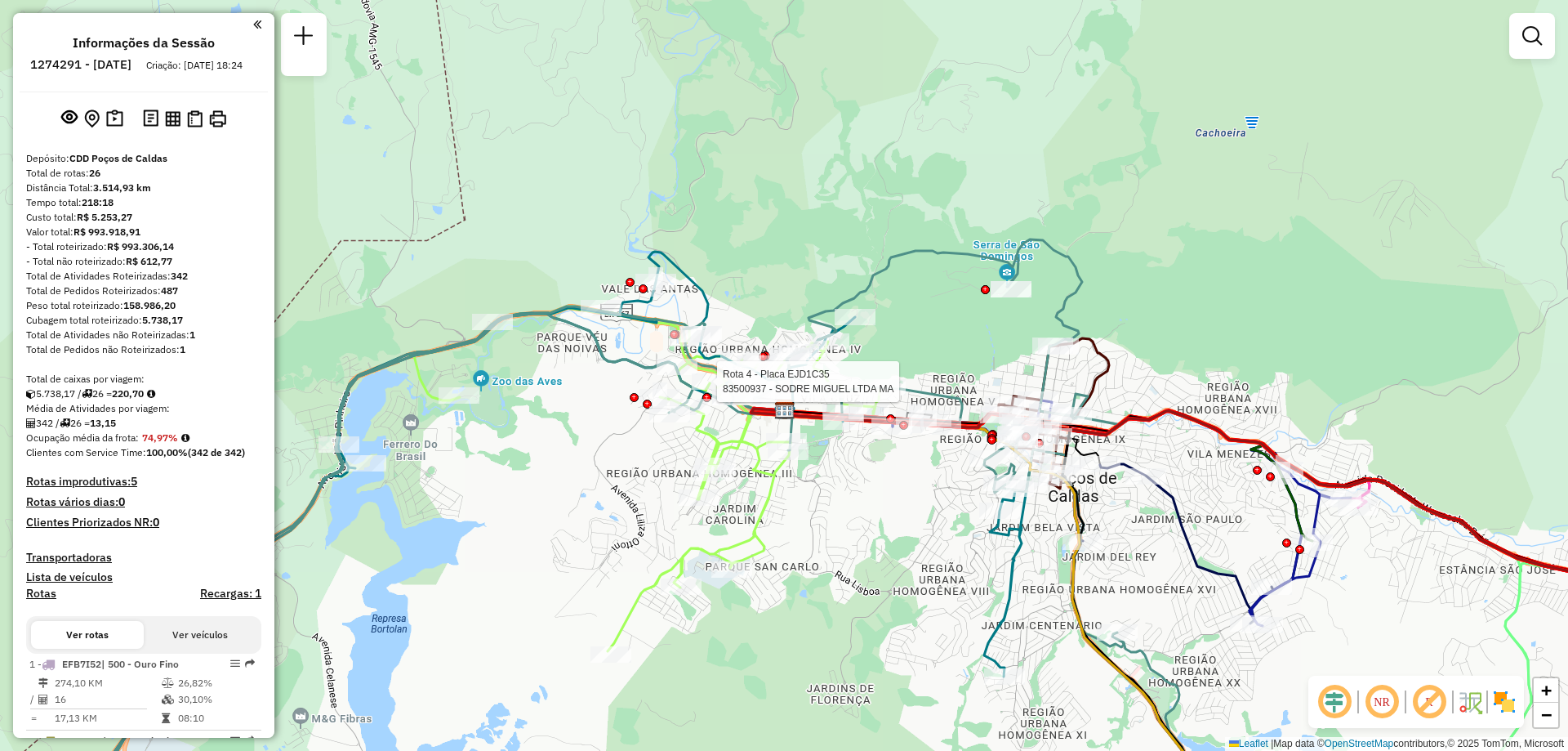
drag, startPoint x: 804, startPoint y: 507, endPoint x: 808, endPoint y: 479, distance: 28.3
click at [808, 479] on div "Rota 4 - Placa EJD1C35 83500937 - SODRE MIGUEL LTDA MA Janela de atendimento Gr…" at bounding box center [784, 375] width 1568 height 751
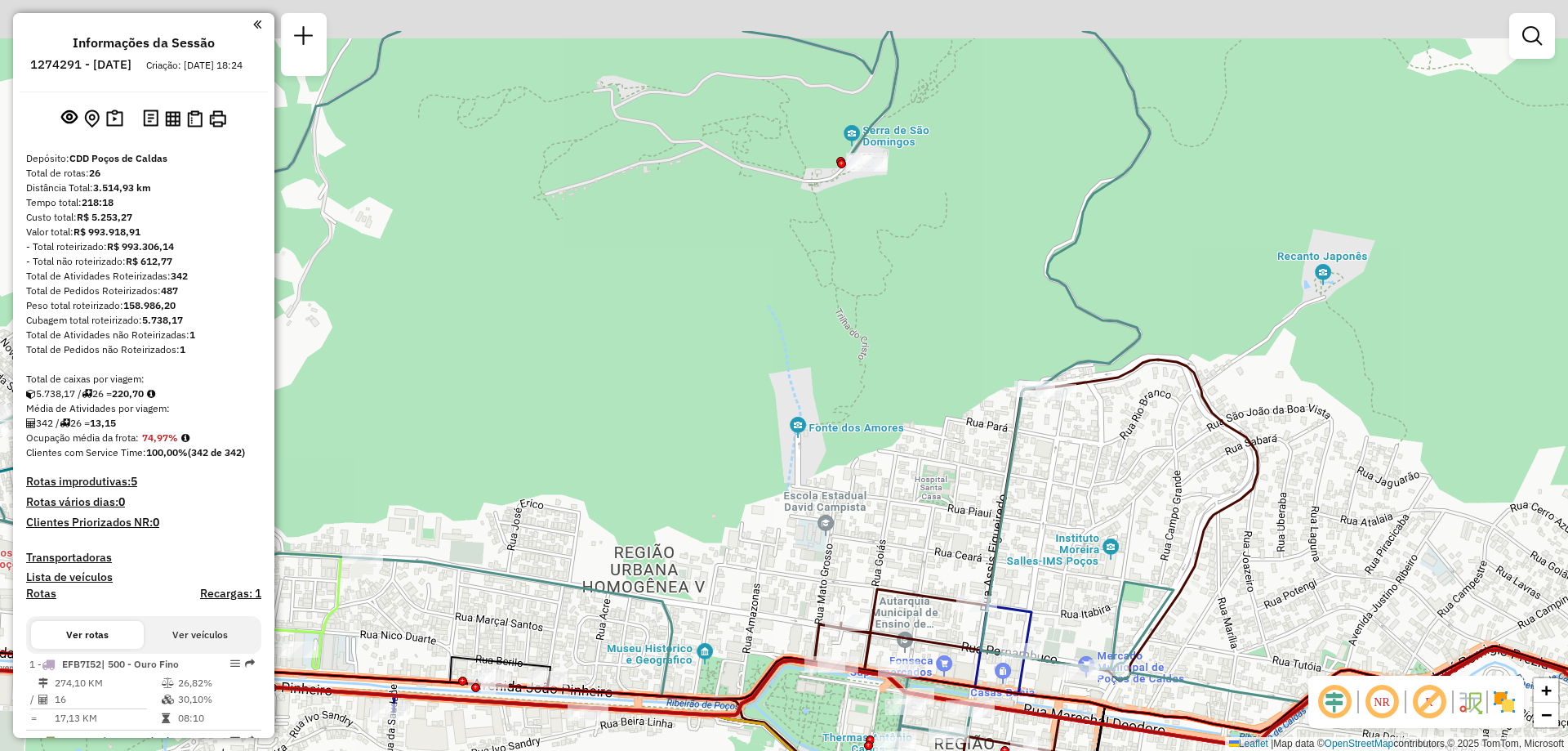
drag, startPoint x: 880, startPoint y: 237, endPoint x: 886, endPoint y: 304, distance: 67.3
click at [886, 304] on div "Rota 4 - Placa EJD1C35 83500937 - SODRE MIGUEL LTDA MA Janela de atendimento Gr…" at bounding box center [784, 375] width 1568 height 751
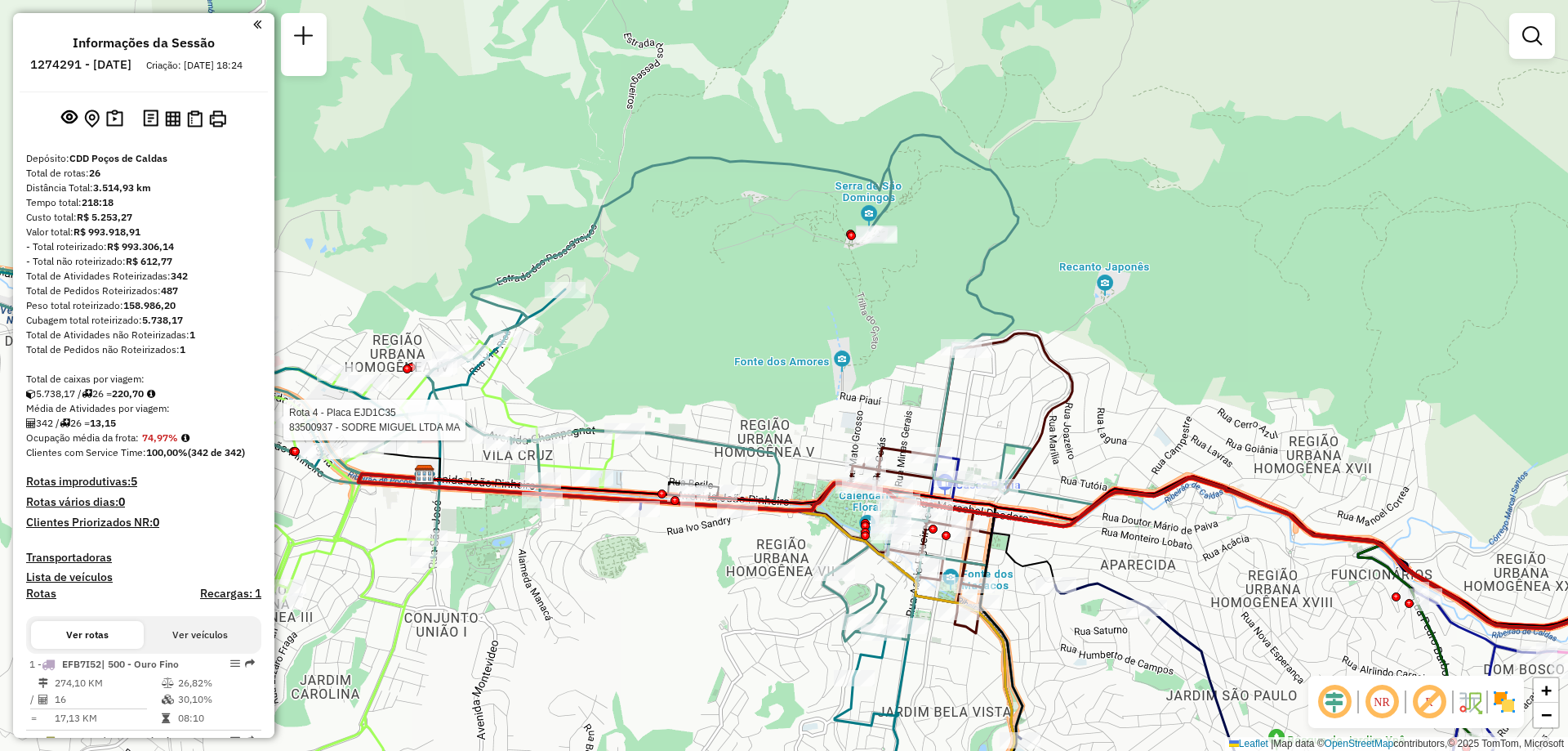
drag, startPoint x: 863, startPoint y: 434, endPoint x: 856, endPoint y: 339, distance: 95.3
click at [856, 339] on div "Rota 4 - Placa EJD1C35 83500937 - SODRE MIGUEL LTDA MA Janela de atendimento Gr…" at bounding box center [784, 375] width 1568 height 751
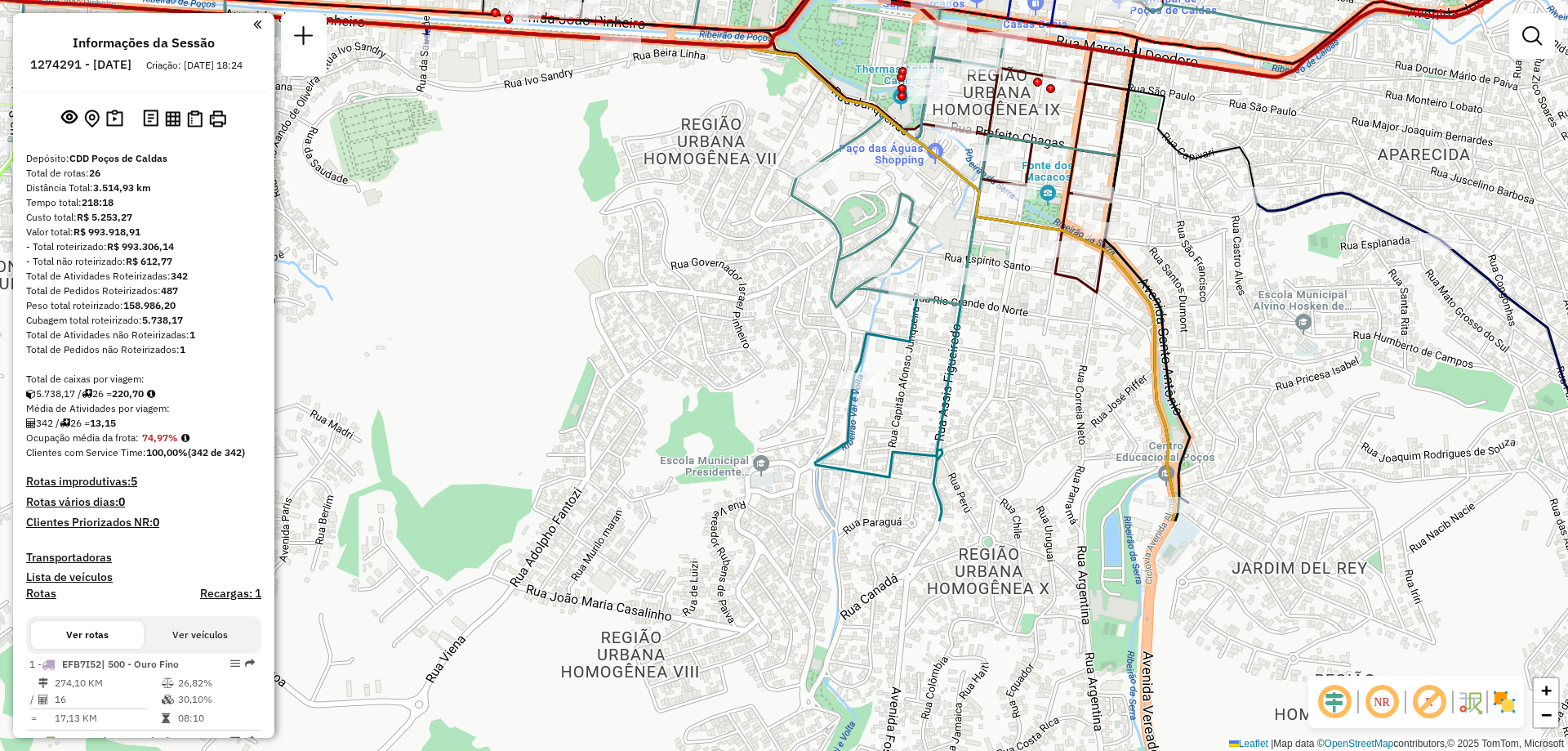
drag, startPoint x: 893, startPoint y: 502, endPoint x: 946, endPoint y: 181, distance: 325.3
click at [946, 181] on div "Rota 4 - Placa EJD1C35 83500937 - SODRE MIGUEL LTDA MA Janela de atendimento Gr…" at bounding box center [784, 375] width 1568 height 751
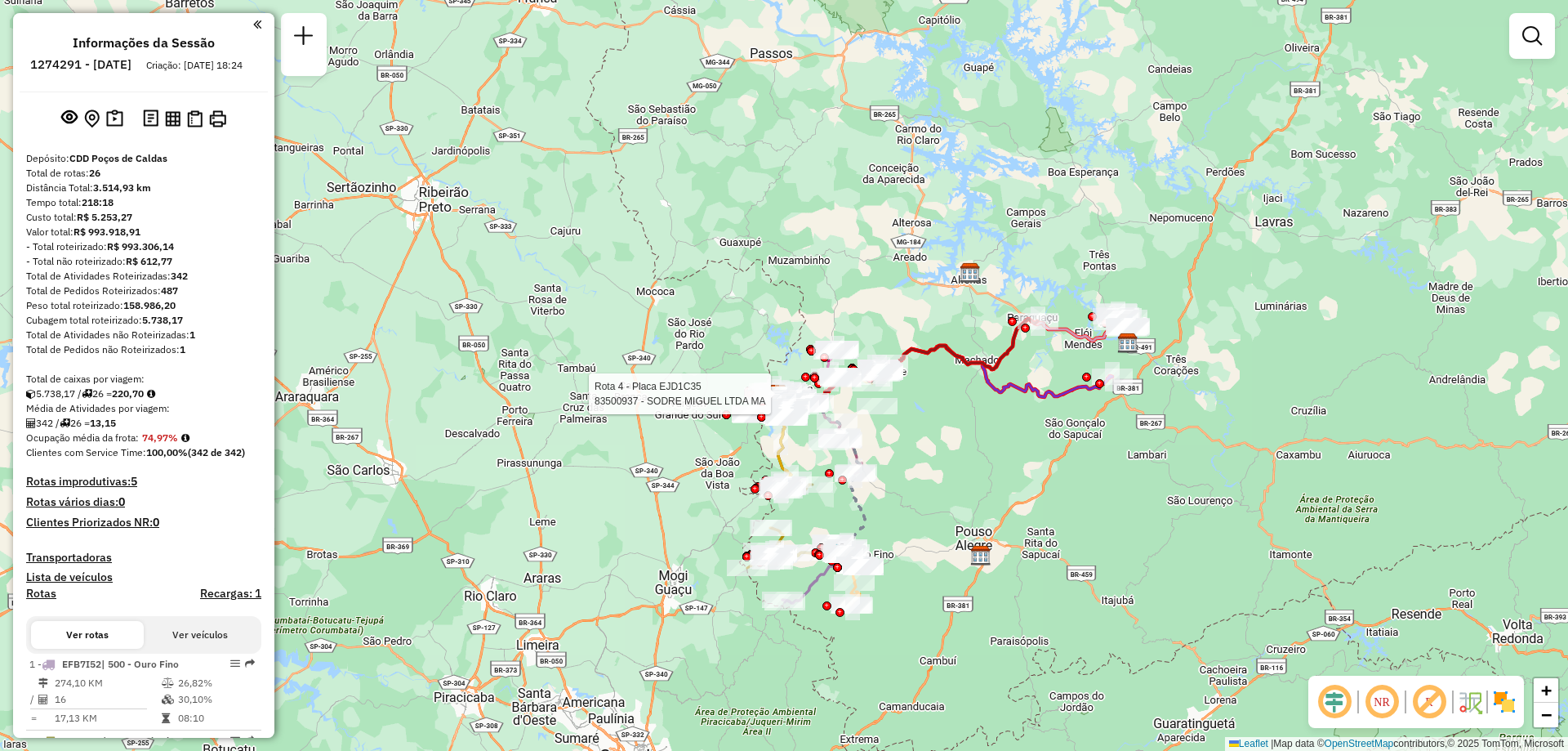
drag, startPoint x: 943, startPoint y: 463, endPoint x: 878, endPoint y: 452, distance: 65.9
click at [878, 452] on div "Rota 4 - Placa EJD1C35 83500937 - SODRE MIGUEL LTDA MA Janela de atendimento Gr…" at bounding box center [784, 375] width 1568 height 751
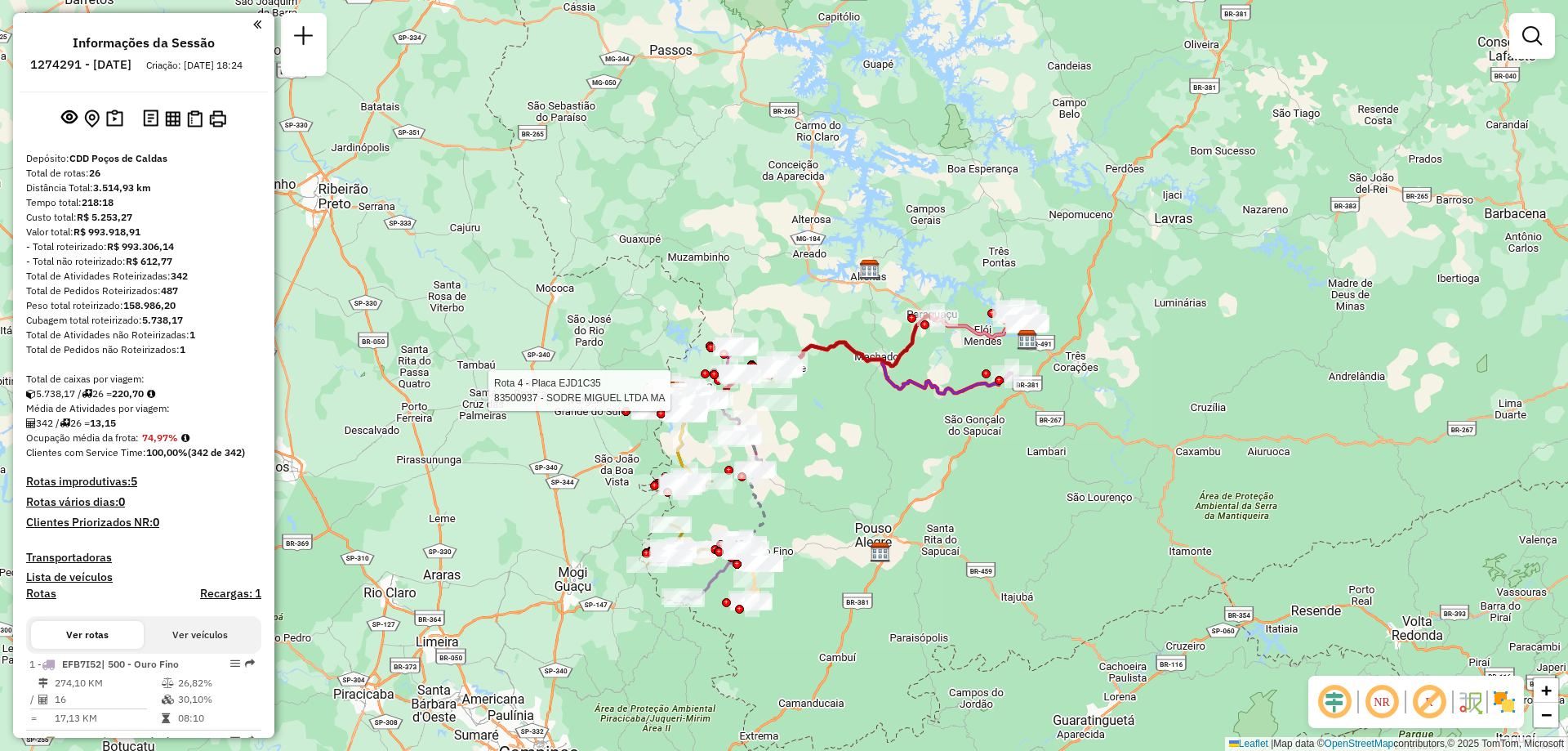
drag, startPoint x: 872, startPoint y: 454, endPoint x: 834, endPoint y: 462, distance: 38.8
click at [834, 462] on div "Rota 4 - Placa EJD1C35 83500937 - SODRE MIGUEL LTDA MA Janela de atendimento Gr…" at bounding box center [784, 375] width 1568 height 751
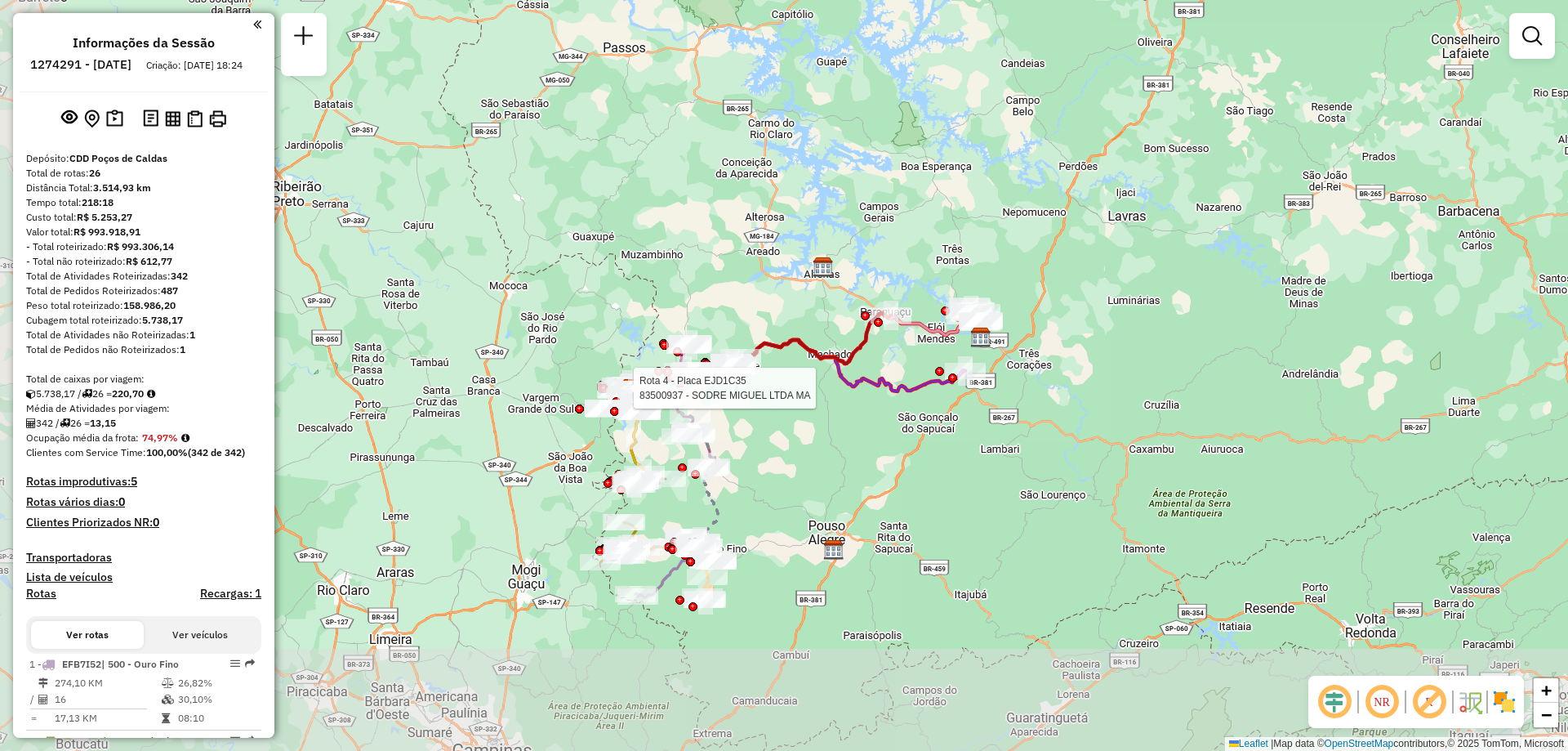
drag, startPoint x: 700, startPoint y: 518, endPoint x: 788, endPoint y: 434, distance: 121.7
click at [788, 434] on div "Rota 4 - Placa EJD1C35 83500937 - SODRE MIGUEL LTDA MA Janela de atendimento Gr…" at bounding box center [784, 375] width 1568 height 751
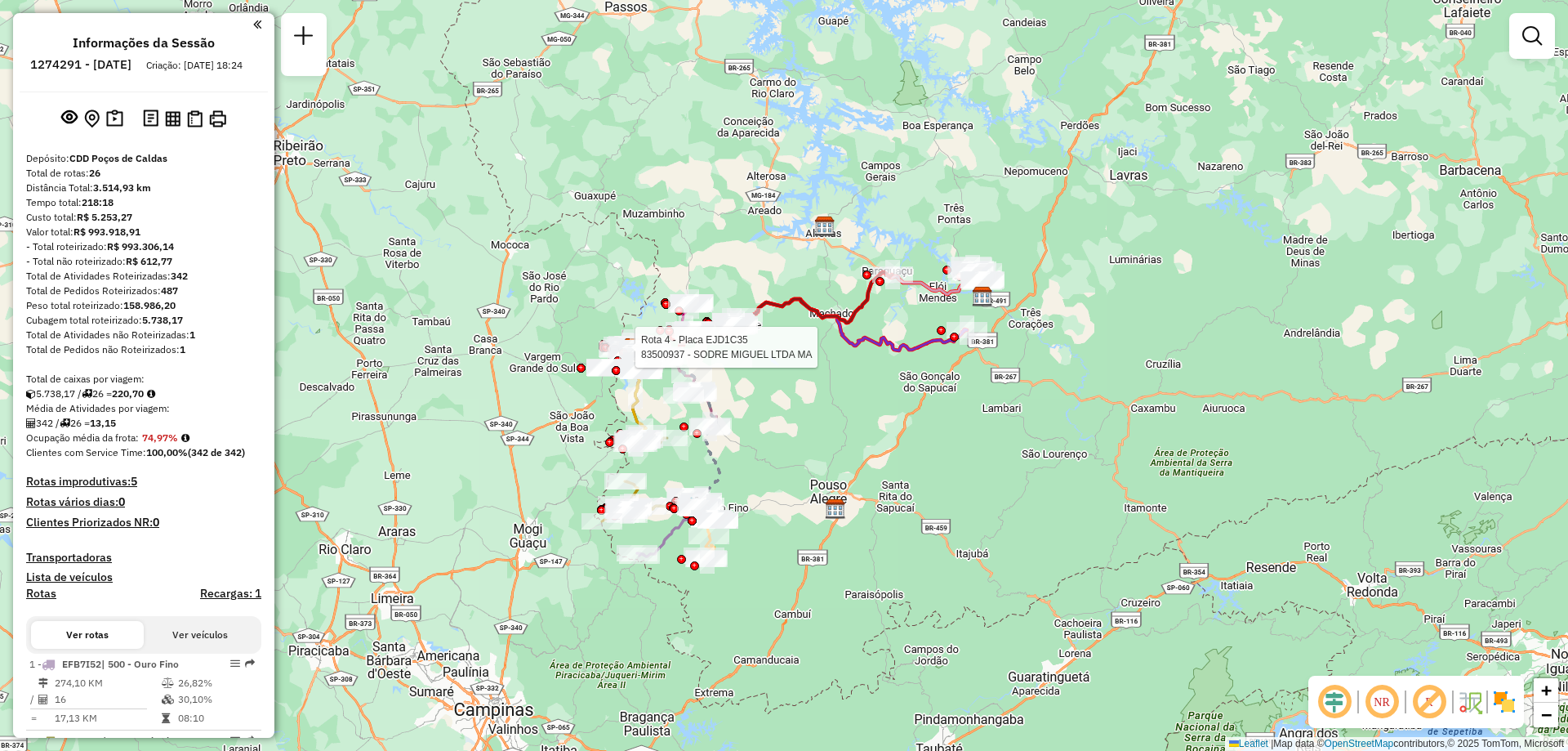
drag, startPoint x: 762, startPoint y: 451, endPoint x: 760, endPoint y: 427, distance: 24.1
click at [760, 427] on div "Rota 4 - Placa EJD1C35 83500937 - SODRE MIGUEL LTDA MA Janela de atendimento Gr…" at bounding box center [784, 375] width 1568 height 751
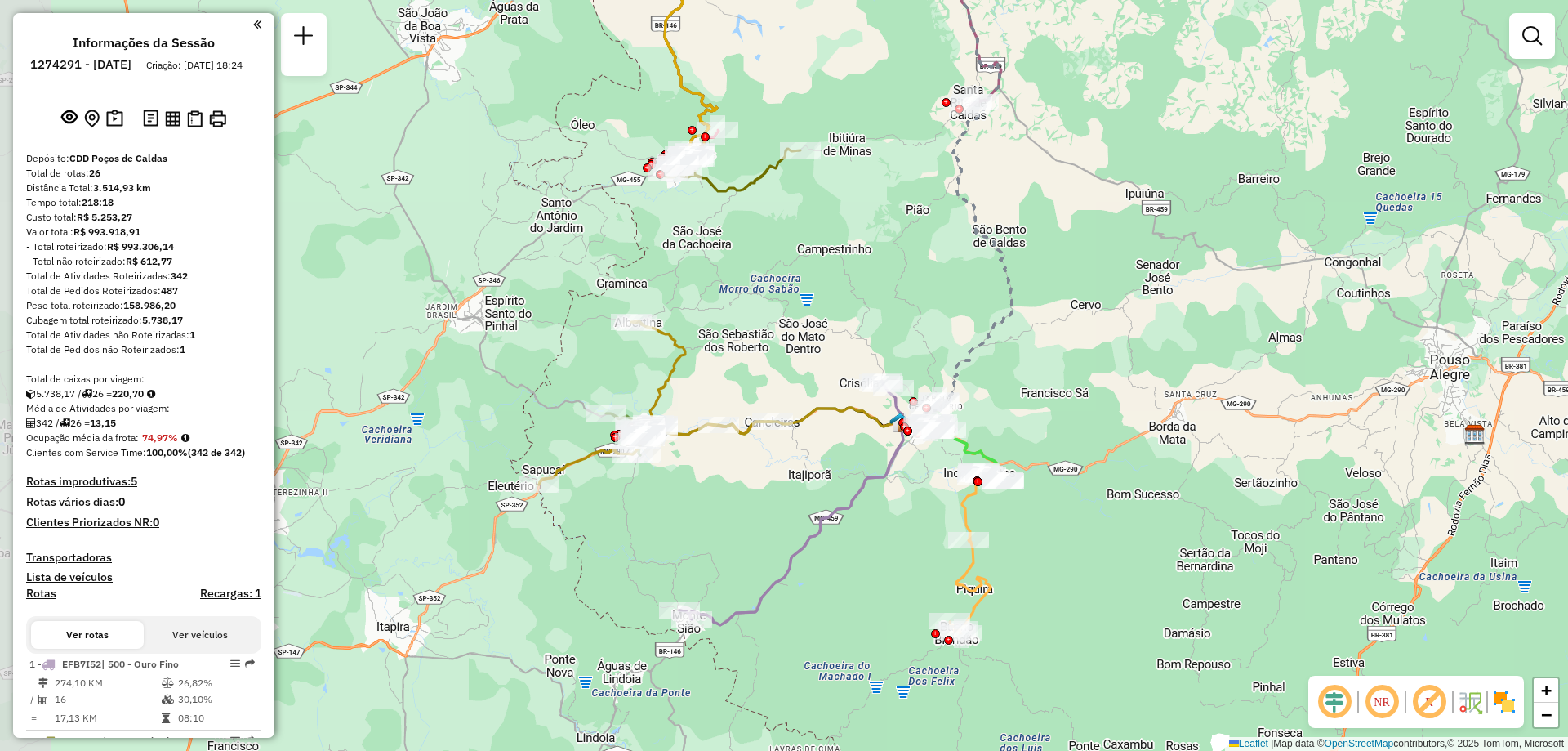
drag, startPoint x: 738, startPoint y: 462, endPoint x: 1165, endPoint y: 454, distance: 427.1
click at [1165, 454] on div "Rota 4 - Placa EJD1C35 83500937 - SODRE MIGUEL LTDA MA Janela de atendimento Gr…" at bounding box center [784, 375] width 1568 height 751
